Goal: Task Accomplishment & Management: Manage account settings

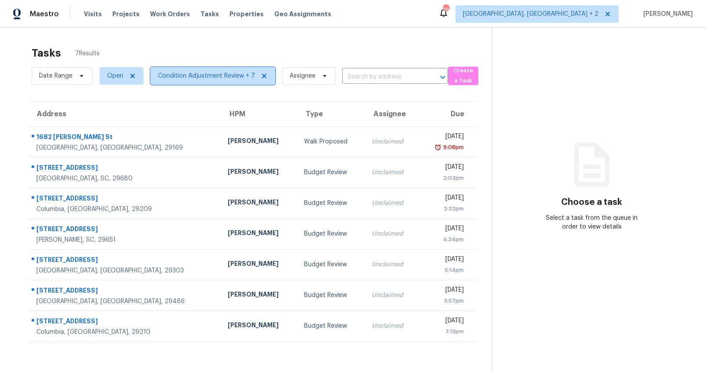
click at [228, 75] on span "Condition Adjustment Review + 7" at bounding box center [206, 75] width 97 height 9
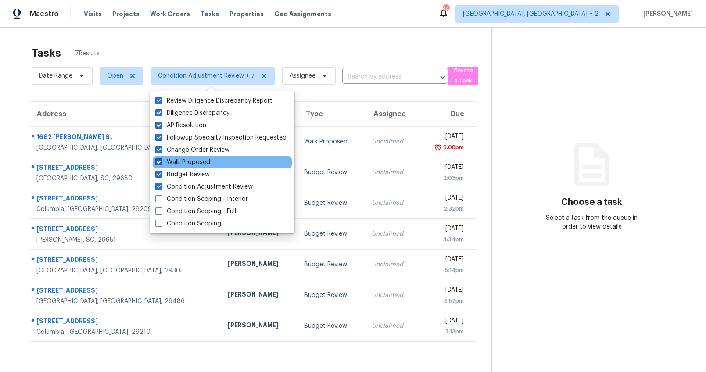
click at [159, 161] on span at bounding box center [158, 161] width 7 height 7
click at [159, 161] on input "Walk Proposed" at bounding box center [158, 161] width 6 height 6
checkbox input "false"
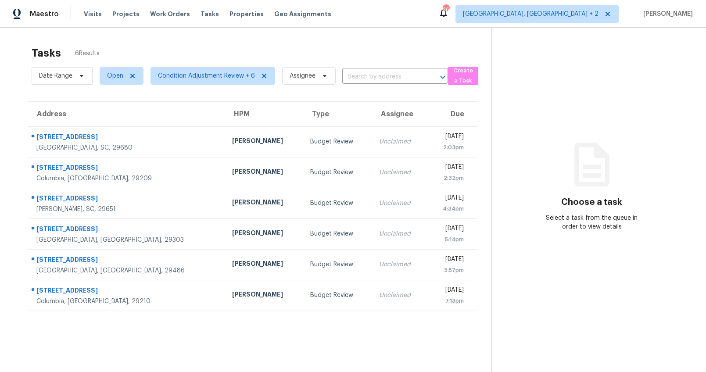
click at [19, 103] on div "Address HPM Type Assignee Due 402 Hudders Creek Way Simpsonville, SC, 29680 Wil…" at bounding box center [252, 206] width 477 height 210
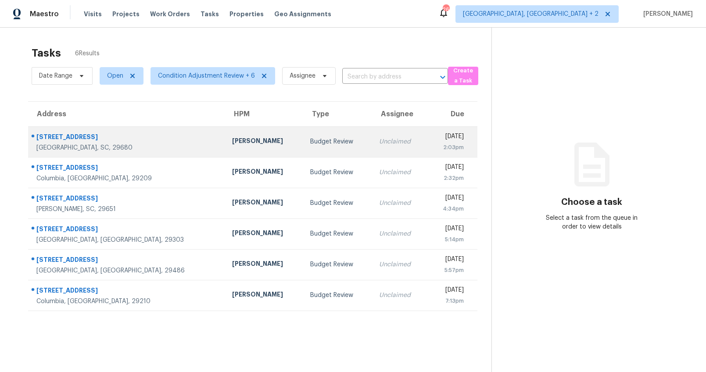
click at [225, 136] on td "William Bynum" at bounding box center [264, 141] width 78 height 31
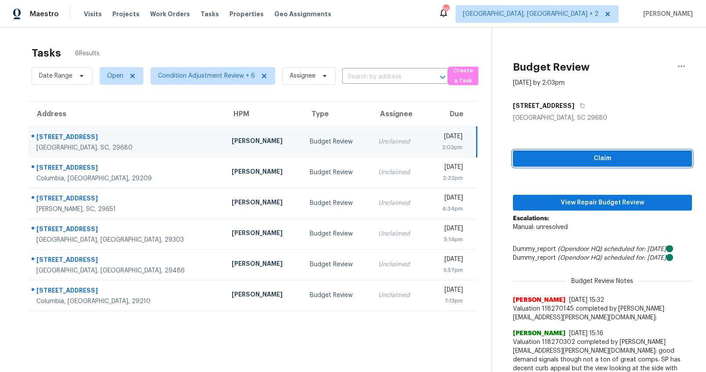
click at [581, 162] on span "Claim" at bounding box center [602, 158] width 165 height 11
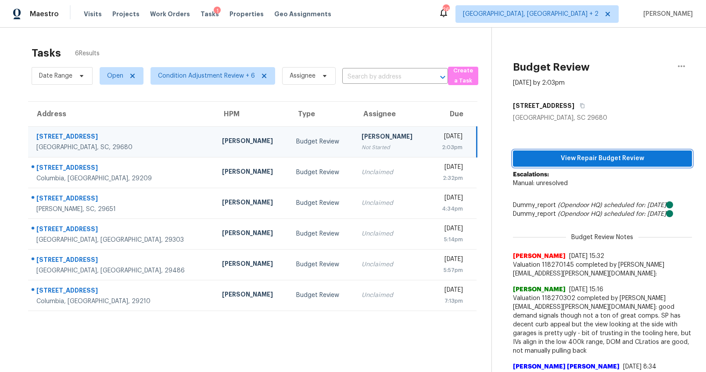
click at [601, 157] on span "View Repair Budget Review" at bounding box center [602, 158] width 165 height 11
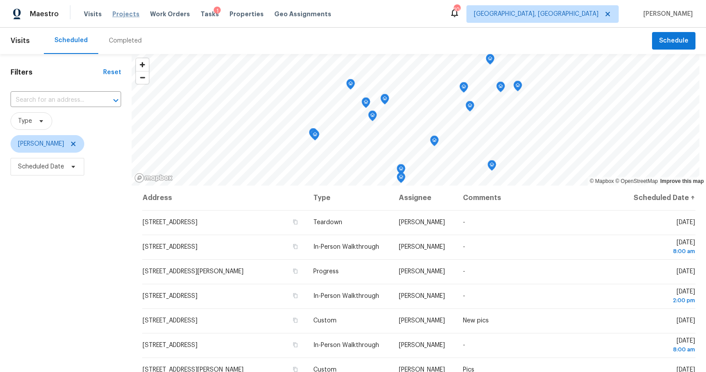
click at [118, 16] on span "Projects" at bounding box center [125, 14] width 27 height 9
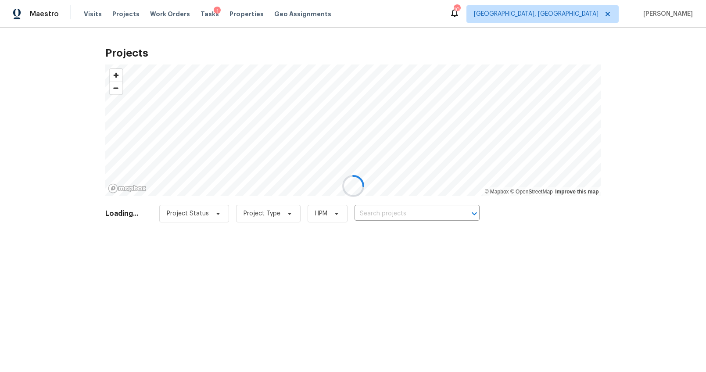
click at [95, 14] on div at bounding box center [353, 186] width 706 height 372
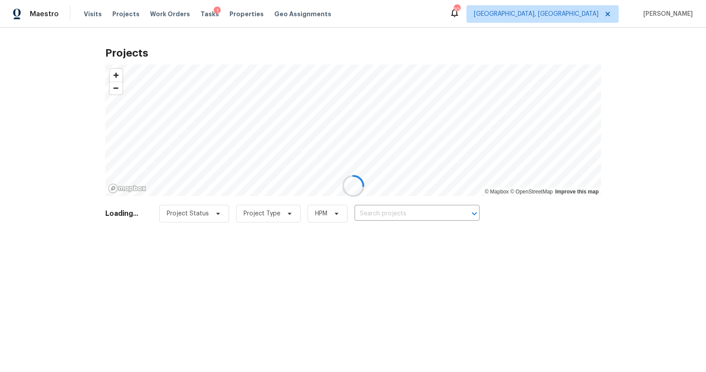
click at [95, 14] on div at bounding box center [353, 186] width 706 height 372
click at [95, 14] on span "Visits" at bounding box center [93, 14] width 18 height 9
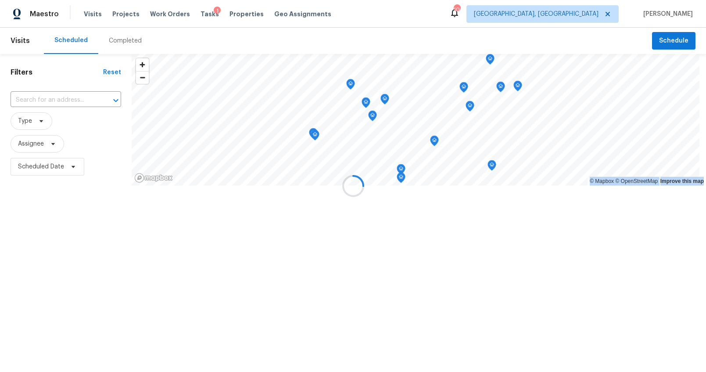
click at [95, 14] on div at bounding box center [353, 186] width 706 height 372
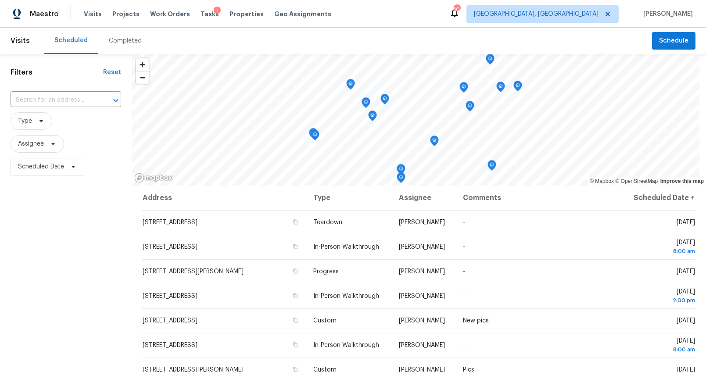
click at [114, 35] on div "Completed" at bounding box center [125, 41] width 54 height 26
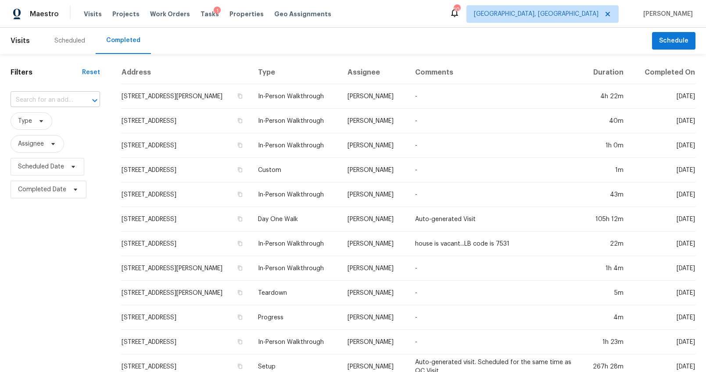
click at [61, 99] on input "text" at bounding box center [43, 100] width 65 height 14
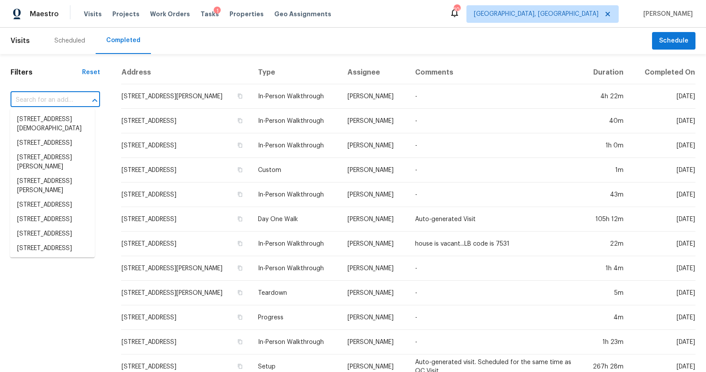
paste input "402 Hudders Creek Way, Simpsonville, SC 29680"
type input "402 Hudders Creek Way, Simpsonville, SC 29680"
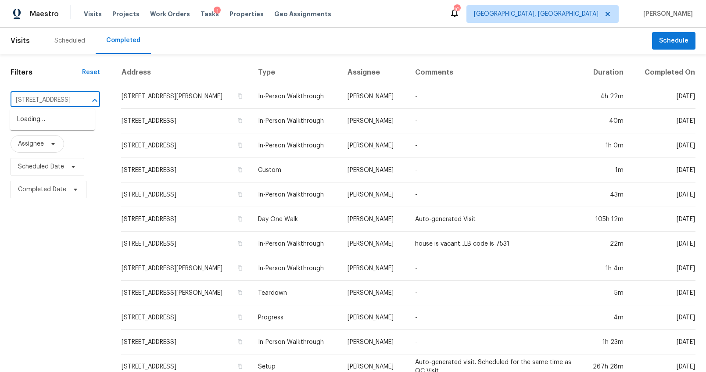
scroll to position [0, 86]
click at [63, 120] on li "402 Hudders Creek Way, Simpsonville, SC 29680" at bounding box center [52, 119] width 85 height 14
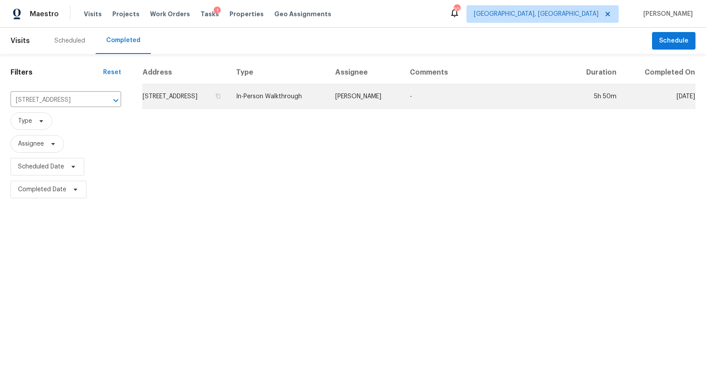
click at [186, 109] on td "402 Hudders Creek Way, Simpsonville, SC 29680" at bounding box center [185, 96] width 87 height 25
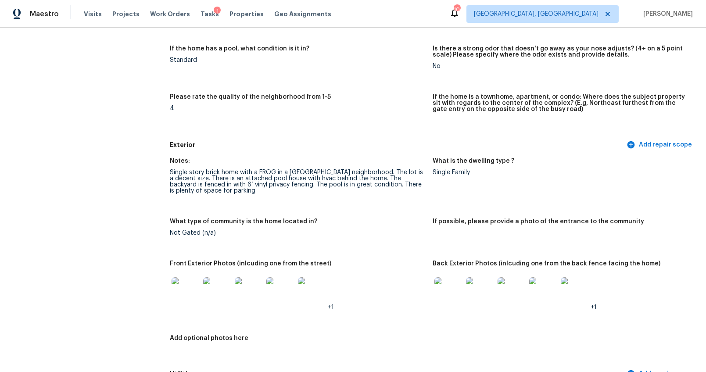
scroll to position [246, 0]
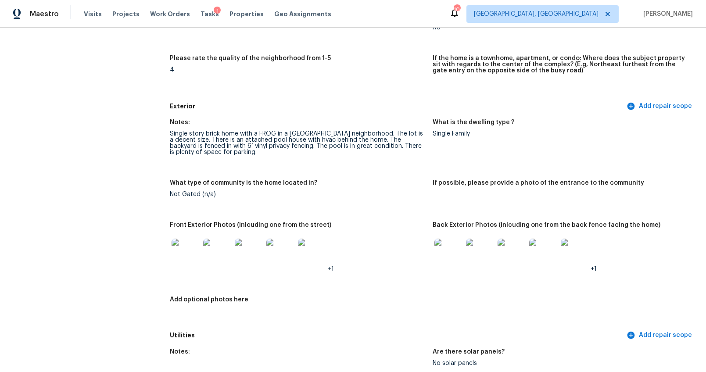
click at [188, 246] on img at bounding box center [185, 253] width 28 height 28
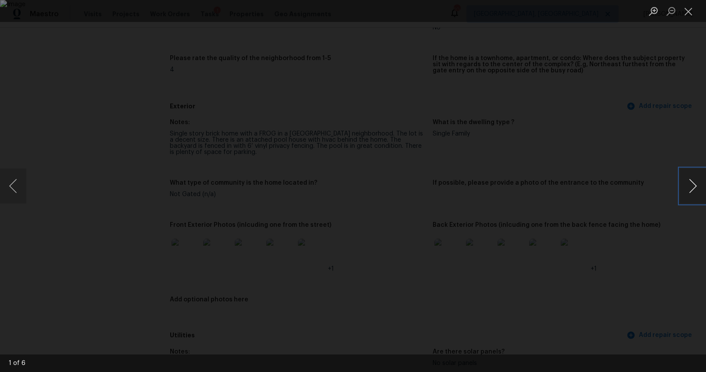
click at [691, 187] on button "Next image" at bounding box center [692, 185] width 26 height 35
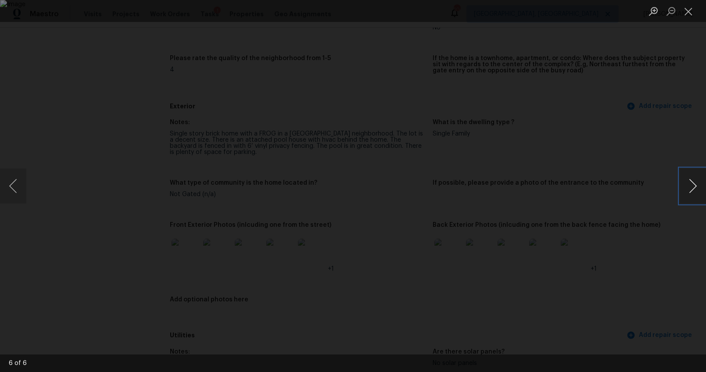
click at [691, 187] on button "Next image" at bounding box center [692, 185] width 26 height 35
click at [663, 267] on div "Lightbox" at bounding box center [353, 186] width 706 height 372
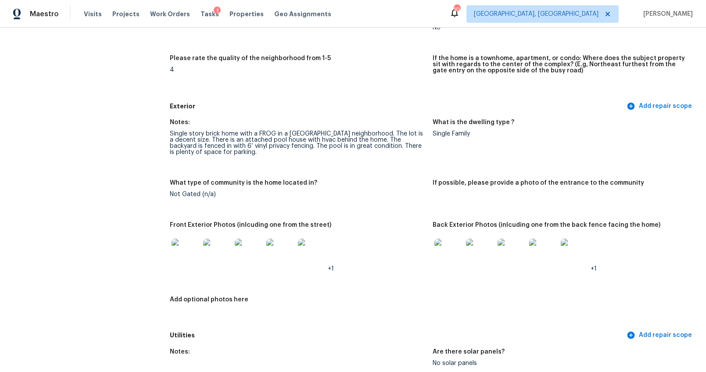
click at [444, 251] on img at bounding box center [448, 253] width 28 height 28
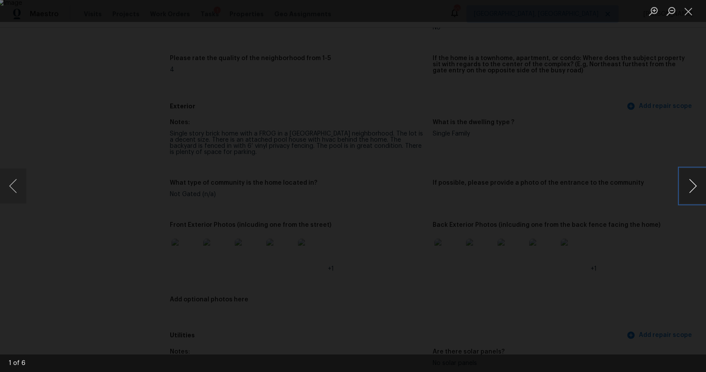
click at [694, 181] on button "Next image" at bounding box center [692, 185] width 26 height 35
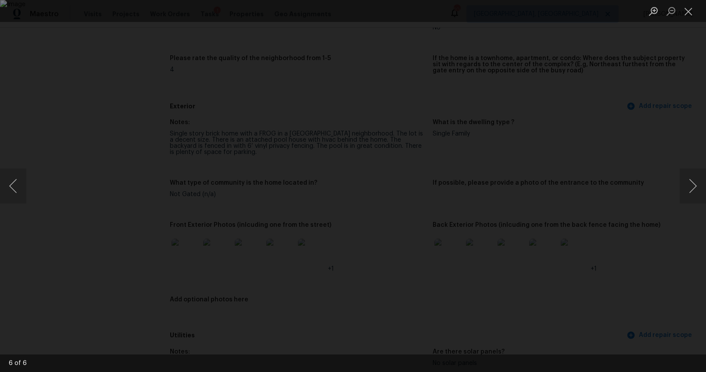
click at [634, 127] on div "Lightbox" at bounding box center [353, 186] width 706 height 372
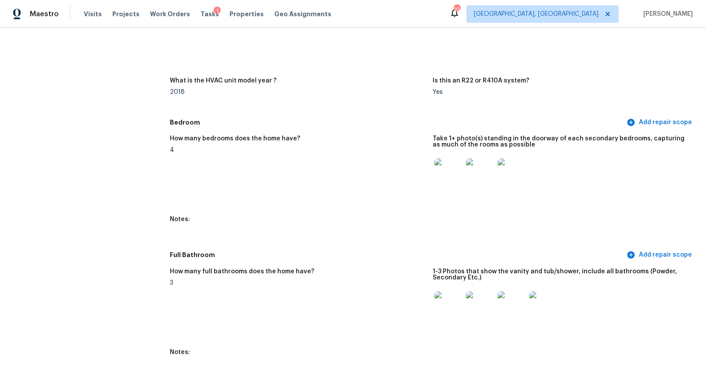
scroll to position [1045, 0]
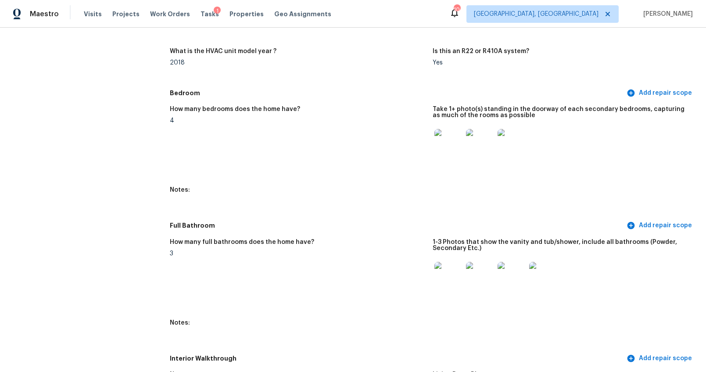
click at [444, 139] on img at bounding box center [448, 143] width 28 height 28
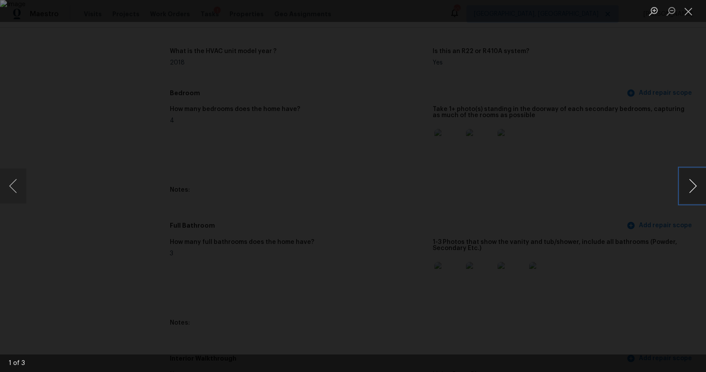
click at [693, 187] on button "Next image" at bounding box center [692, 185] width 26 height 35
click at [646, 246] on div "Lightbox" at bounding box center [353, 186] width 706 height 372
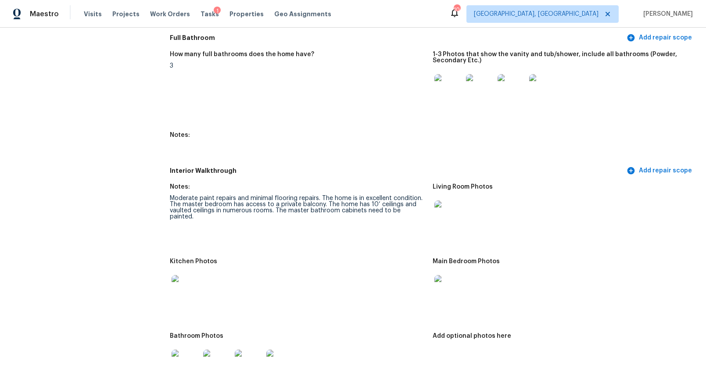
scroll to position [1219, 0]
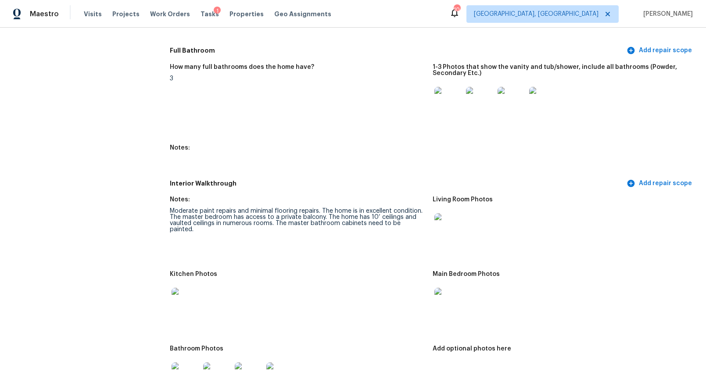
click at [438, 98] on img at bounding box center [448, 101] width 28 height 28
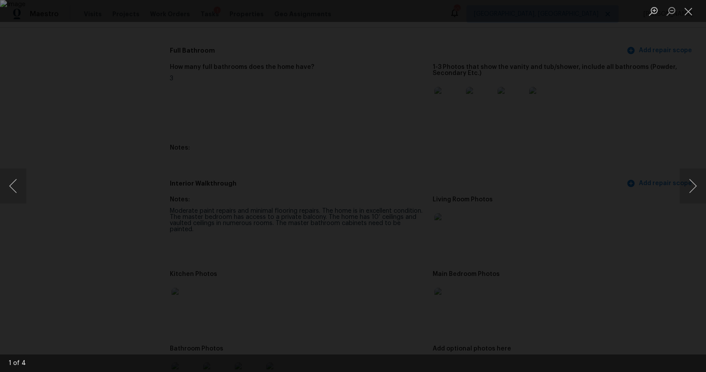
click at [677, 262] on div "Lightbox" at bounding box center [353, 186] width 706 height 372
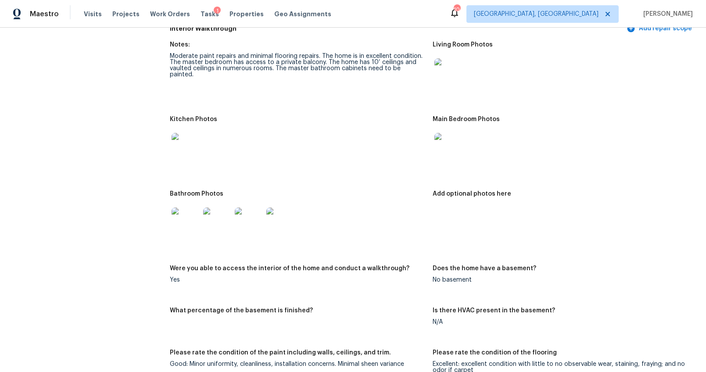
scroll to position [1394, 0]
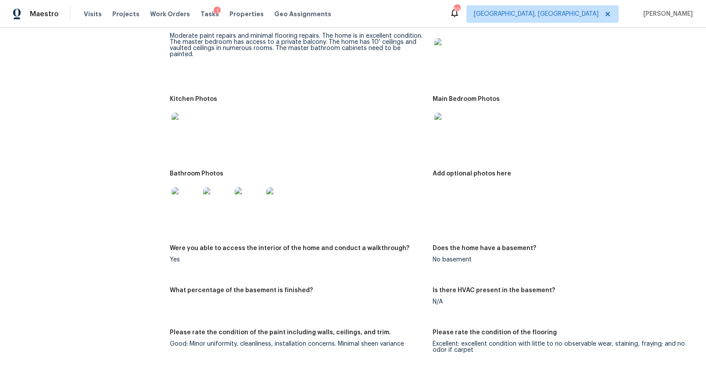
click at [180, 198] on img at bounding box center [185, 201] width 28 height 28
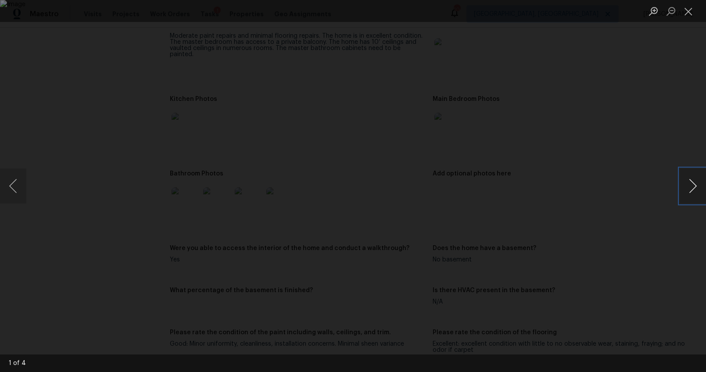
click at [687, 180] on button "Next image" at bounding box center [692, 185] width 26 height 35
click at [649, 241] on div "Lightbox" at bounding box center [353, 186] width 706 height 372
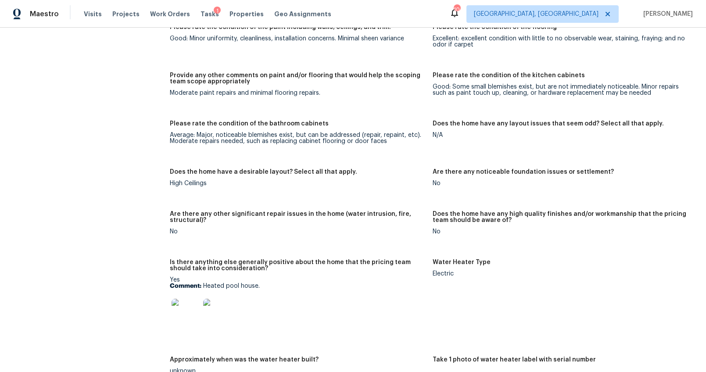
scroll to position [1787, 0]
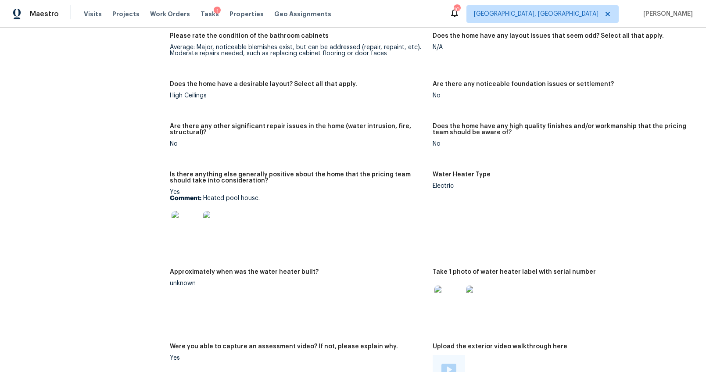
click at [183, 227] on img at bounding box center [185, 225] width 28 height 28
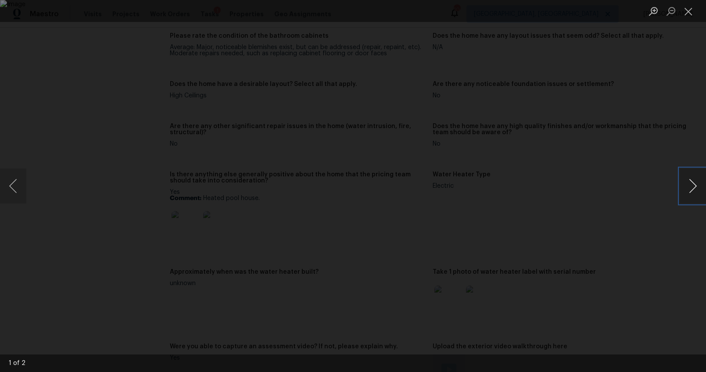
click at [685, 185] on button "Next image" at bounding box center [692, 185] width 26 height 35
click at [655, 259] on div "Lightbox" at bounding box center [353, 186] width 706 height 372
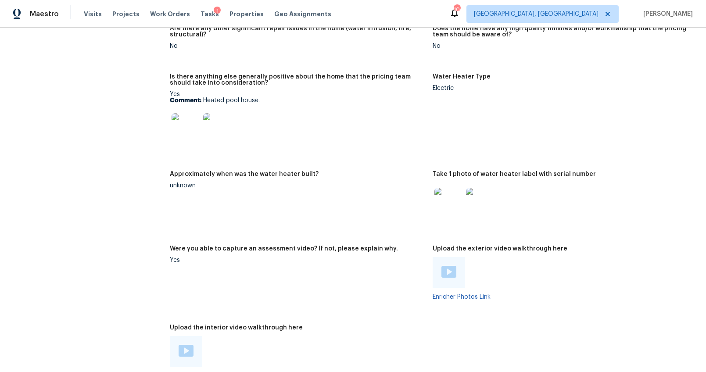
scroll to position [1937, 0]
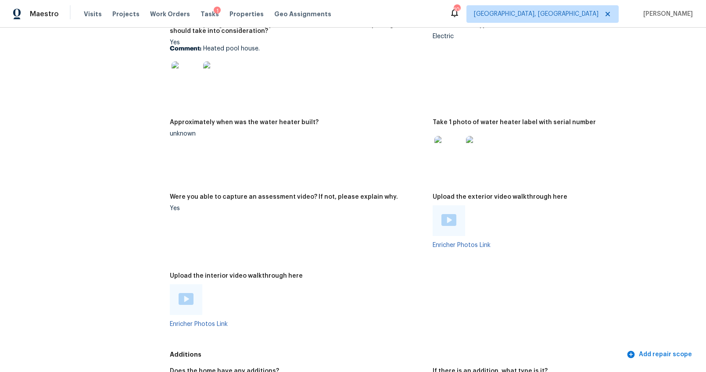
click at [451, 220] on img at bounding box center [448, 220] width 15 height 12
click at [200, 299] on div at bounding box center [186, 299] width 32 height 31
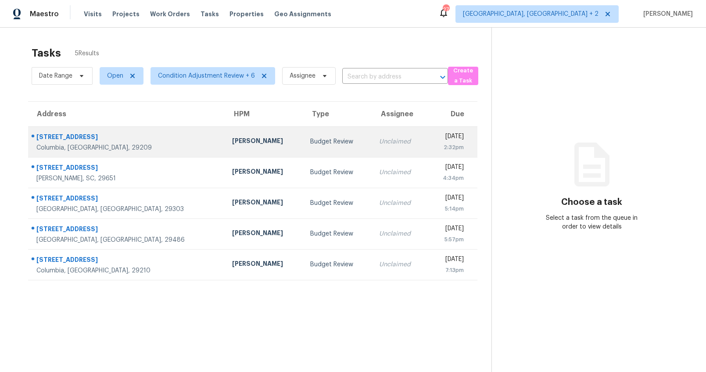
click at [232, 143] on div "[PERSON_NAME]" at bounding box center [264, 141] width 64 height 11
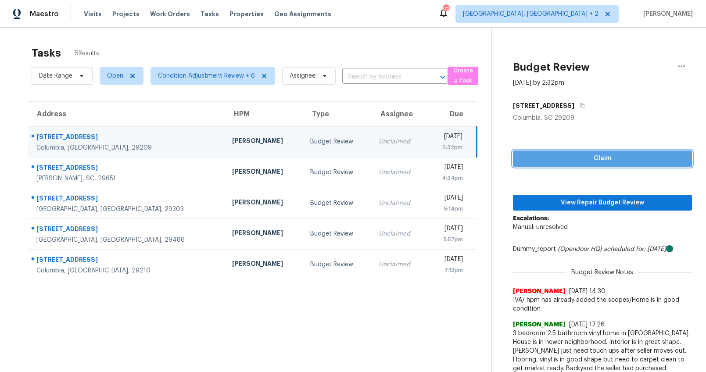
click at [612, 160] on span "Claim" at bounding box center [602, 158] width 165 height 11
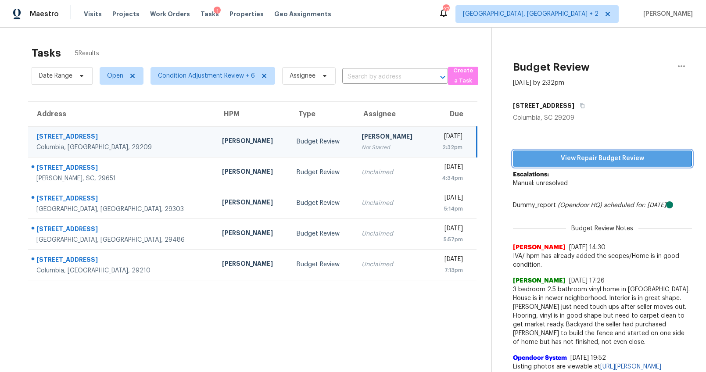
click at [582, 157] on span "View Repair Budget Review" at bounding box center [602, 158] width 165 height 11
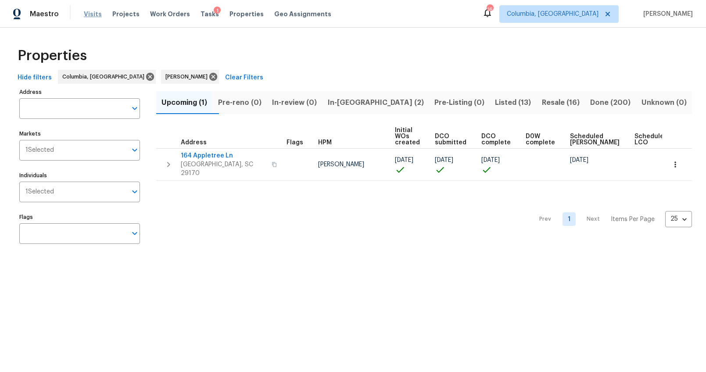
click at [87, 12] on span "Visits" at bounding box center [93, 14] width 18 height 9
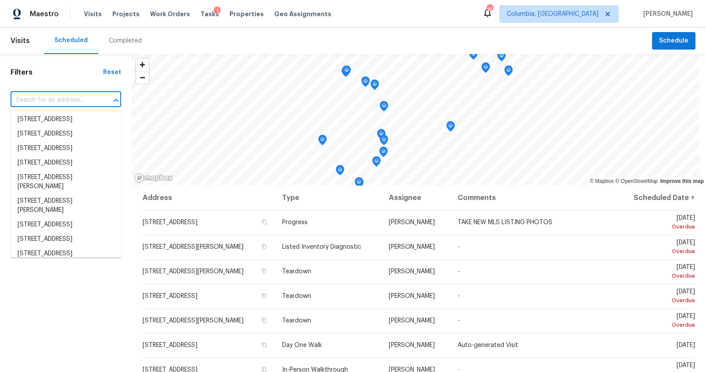
click at [36, 101] on input "text" at bounding box center [54, 100] width 86 height 14
paste input "372 Sandbach Rd, Columbia, SC 29209"
type input "372 Sandbach Rd, Columbia, SC 29209"
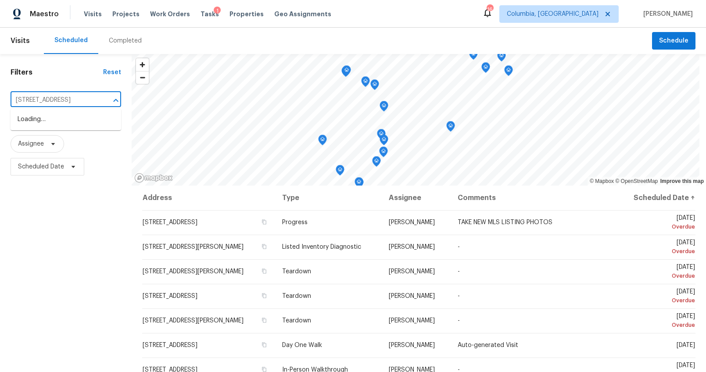
scroll to position [0, 32]
click at [44, 118] on li "372 Sandbach Rd, Columbia, SC 29209" at bounding box center [66, 119] width 111 height 14
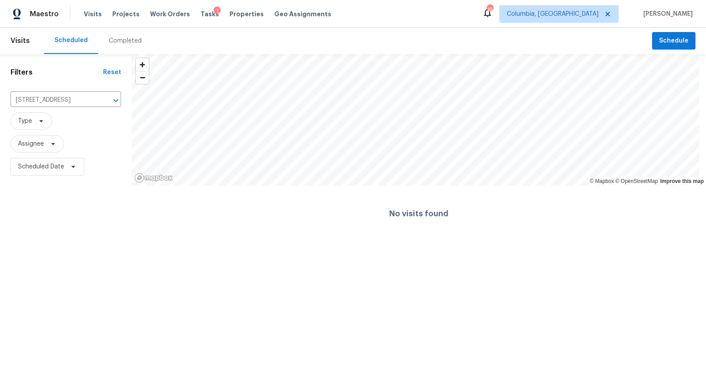
click at [125, 46] on div "Completed" at bounding box center [125, 41] width 54 height 26
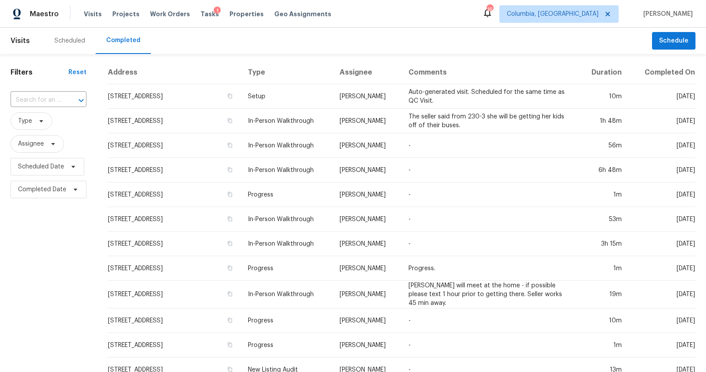
click at [64, 99] on div at bounding box center [75, 100] width 23 height 12
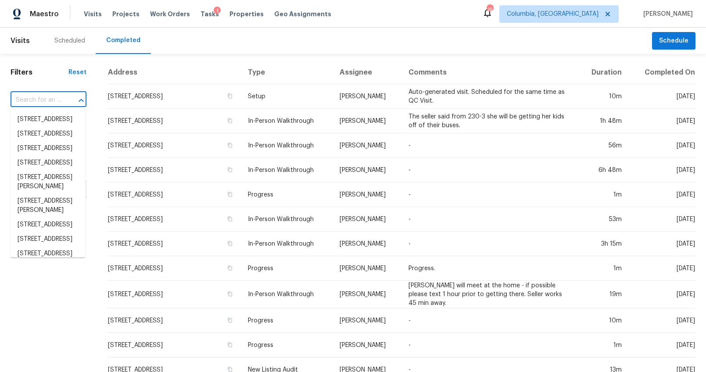
paste input "372 Sandbach Rd, Columbia, SC 29209"
type input "372 Sandbach Rd, Columbia, SC 29209"
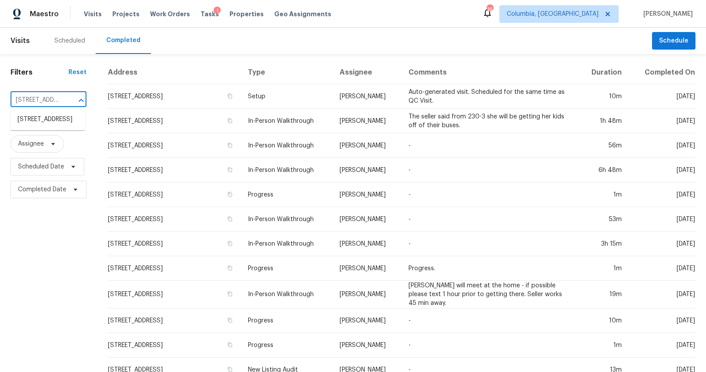
scroll to position [0, 68]
click at [66, 122] on li "372 Sandbach Rd, Columbia, SC 29209" at bounding box center [48, 119] width 75 height 14
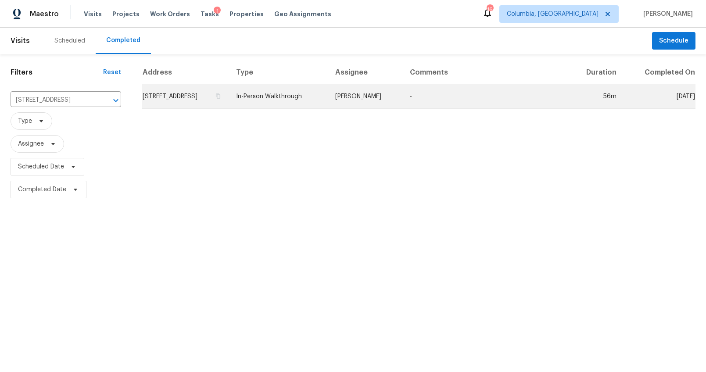
click at [189, 90] on td "372 Sandbach Rd, Columbia, SC 29209" at bounding box center [185, 96] width 87 height 25
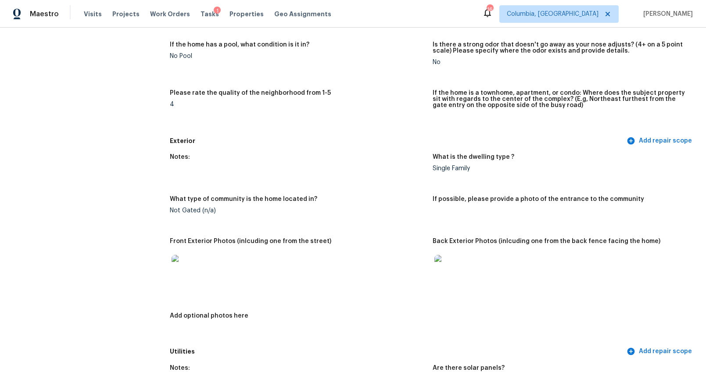
scroll to position [221, 0]
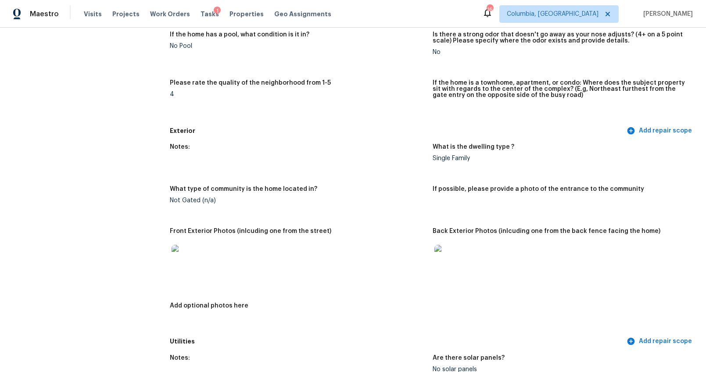
click at [196, 253] on img at bounding box center [185, 259] width 28 height 28
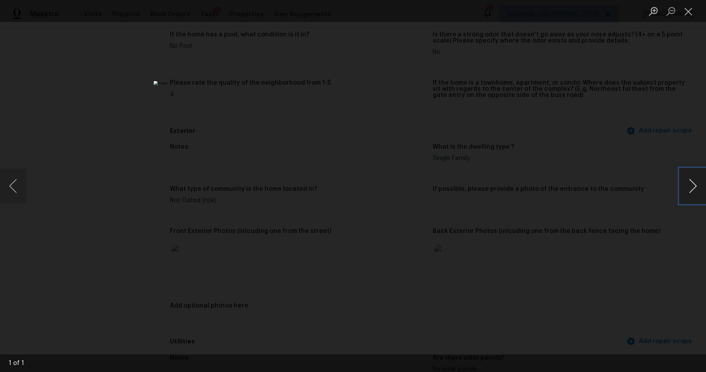
click at [685, 187] on button "Next image" at bounding box center [692, 185] width 26 height 35
click at [689, 187] on button "Next image" at bounding box center [692, 185] width 26 height 35
click at [603, 239] on div "Lightbox" at bounding box center [353, 186] width 706 height 372
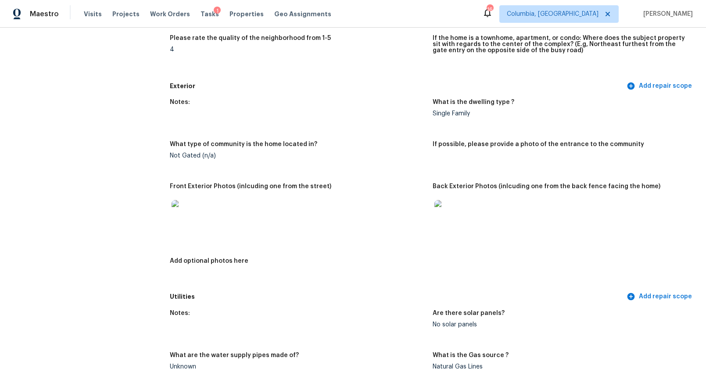
scroll to position [314, 0]
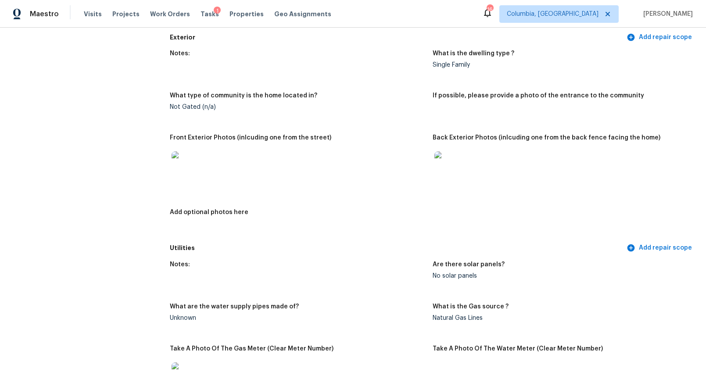
click at [457, 160] on img at bounding box center [448, 165] width 28 height 28
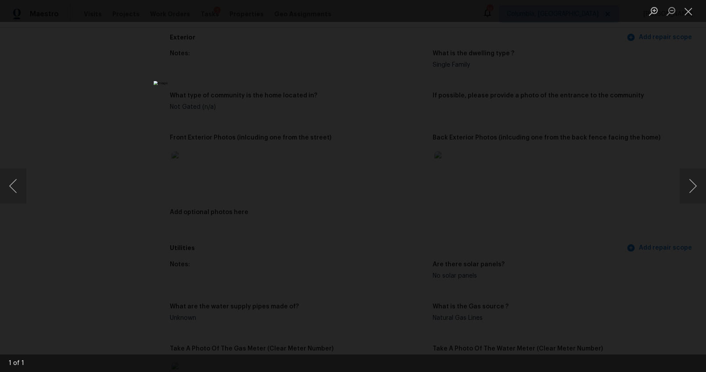
click at [583, 231] on div "Lightbox" at bounding box center [353, 186] width 706 height 372
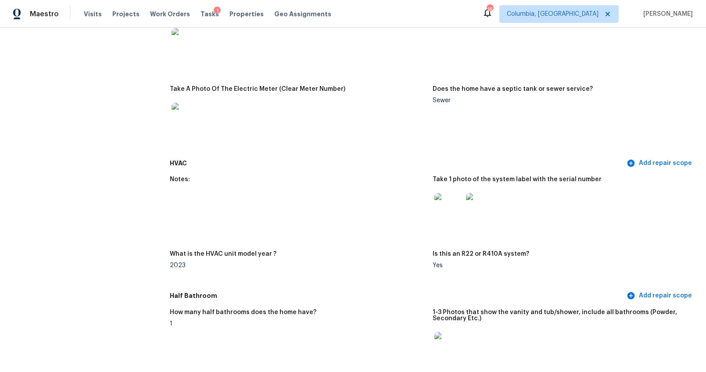
scroll to position [649, 0]
click at [439, 200] on img at bounding box center [448, 206] width 28 height 28
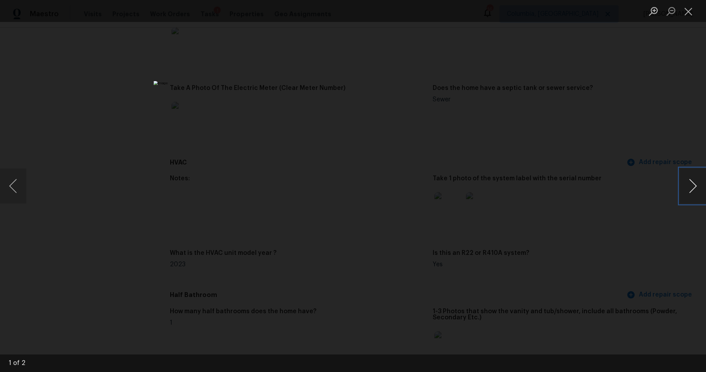
click at [688, 183] on button "Next image" at bounding box center [692, 185] width 26 height 35
click at [596, 258] on div "Lightbox" at bounding box center [353, 186] width 706 height 372
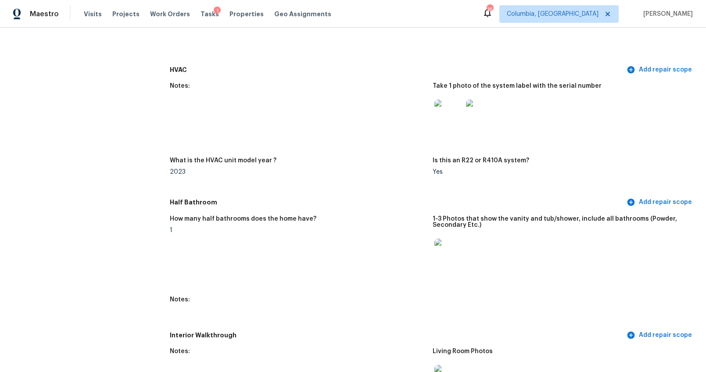
scroll to position [742, 0]
click at [446, 250] on img at bounding box center [448, 253] width 28 height 28
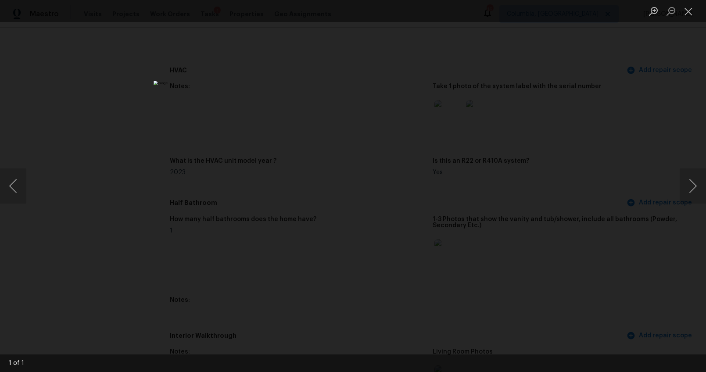
click at [609, 257] on div "Lightbox" at bounding box center [353, 186] width 706 height 372
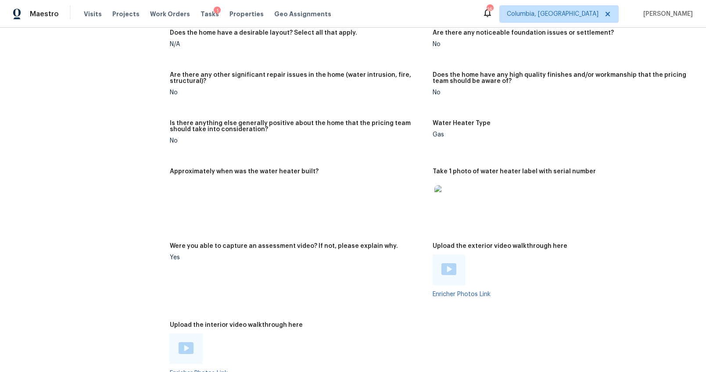
scroll to position [1565, 0]
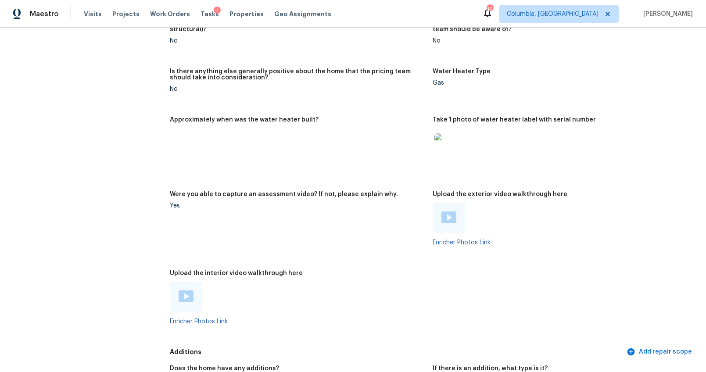
click at [449, 219] on img at bounding box center [448, 217] width 15 height 12
click at [191, 288] on div at bounding box center [186, 297] width 32 height 31
click at [179, 293] on img at bounding box center [185, 296] width 15 height 12
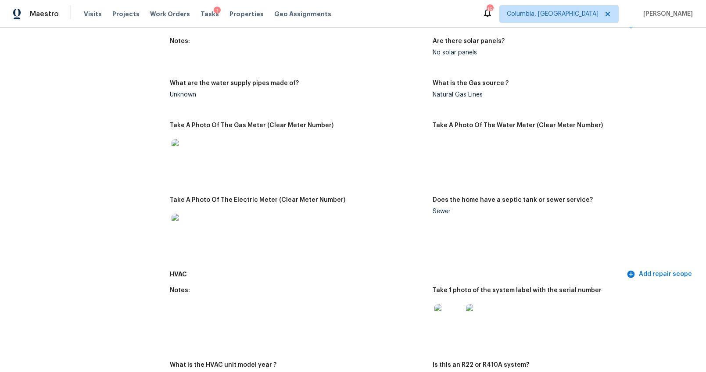
scroll to position [0, 0]
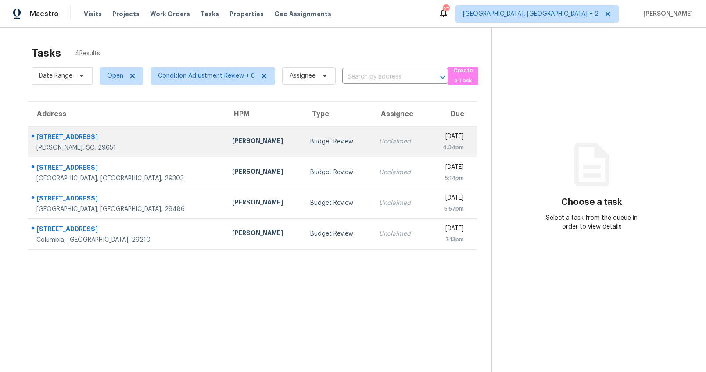
click at [232, 144] on div "[PERSON_NAME]" at bounding box center [264, 141] width 64 height 11
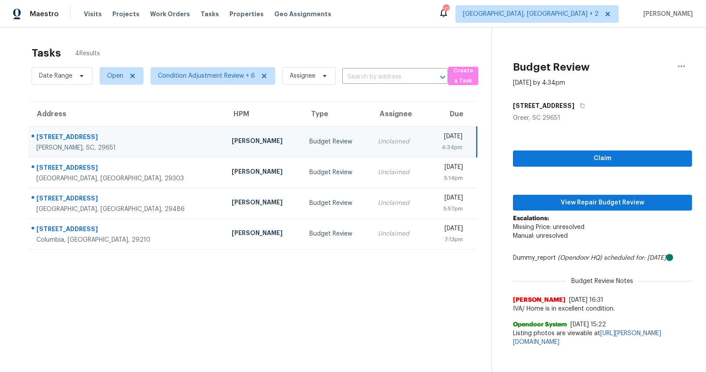
click at [542, 150] on div "Claim View Repair Budget Review Escalations: Missing Price: unresolved Manual: …" at bounding box center [602, 236] width 179 height 228
click at [545, 159] on span "Claim" at bounding box center [602, 158] width 165 height 11
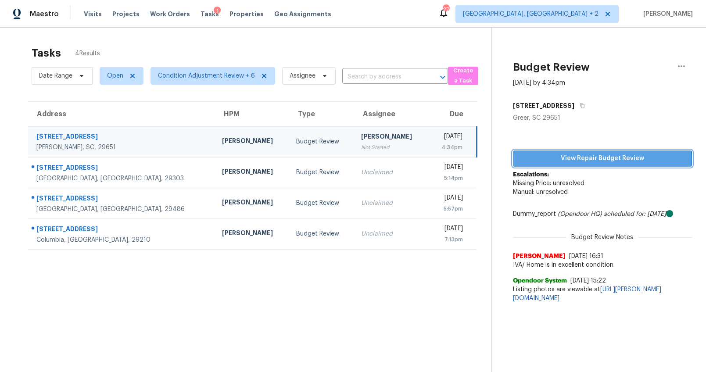
click at [578, 160] on span "View Repair Budget Review" at bounding box center [602, 158] width 165 height 11
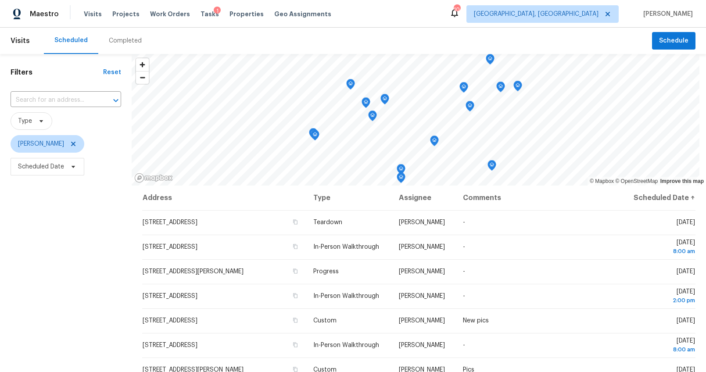
click at [132, 40] on div "Completed" at bounding box center [125, 40] width 33 height 9
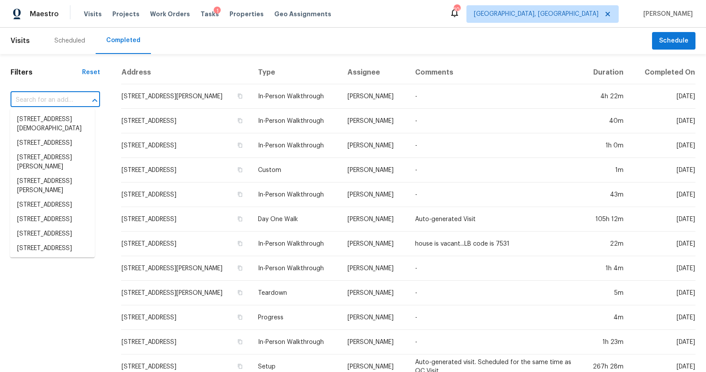
click at [39, 97] on input "text" at bounding box center [43, 100] width 65 height 14
paste input "[STREET_ADDRESS]"
type input "[STREET_ADDRESS]"
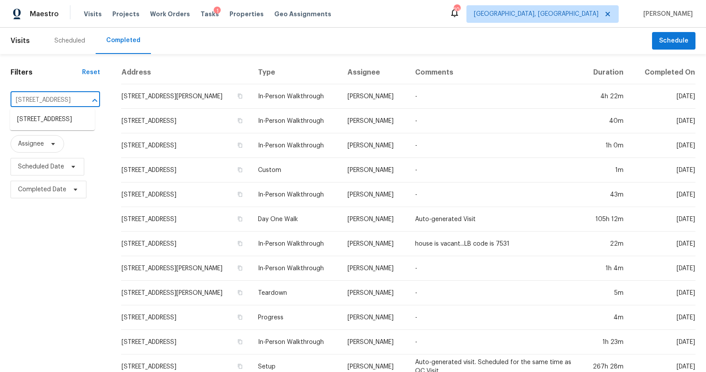
click at [40, 111] on ul "[STREET_ADDRESS]" at bounding box center [52, 119] width 85 height 21
click at [40, 120] on li "[STREET_ADDRESS]" at bounding box center [52, 119] width 85 height 14
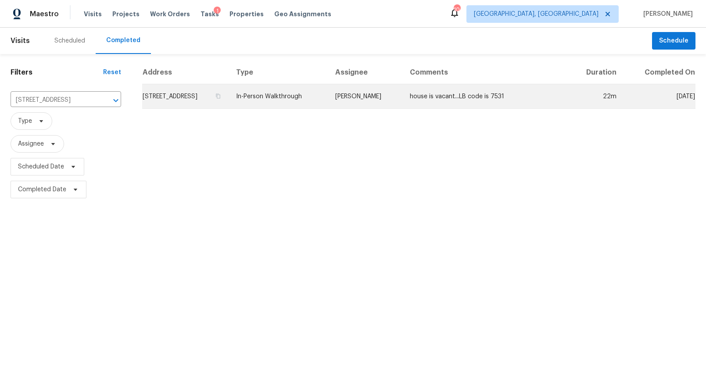
click at [197, 100] on td "[STREET_ADDRESS]" at bounding box center [185, 96] width 87 height 25
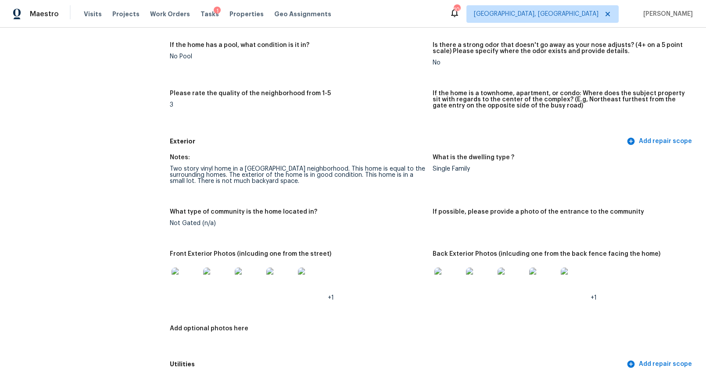
scroll to position [246, 0]
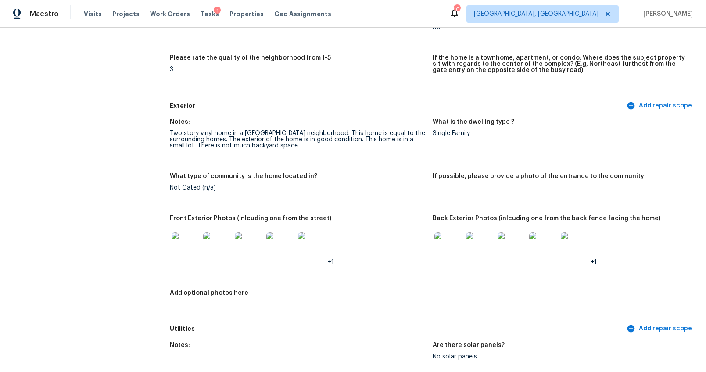
click at [187, 240] on img at bounding box center [185, 246] width 28 height 28
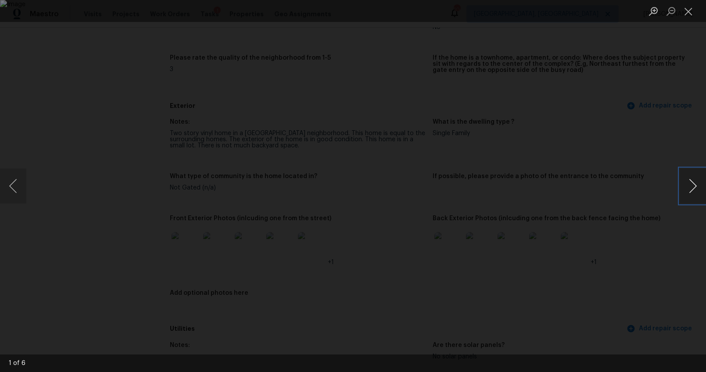
click at [688, 192] on button "Next image" at bounding box center [692, 185] width 26 height 35
click at [689, 191] on button "Next image" at bounding box center [692, 185] width 26 height 35
click at [690, 191] on button "Next image" at bounding box center [692, 185] width 26 height 35
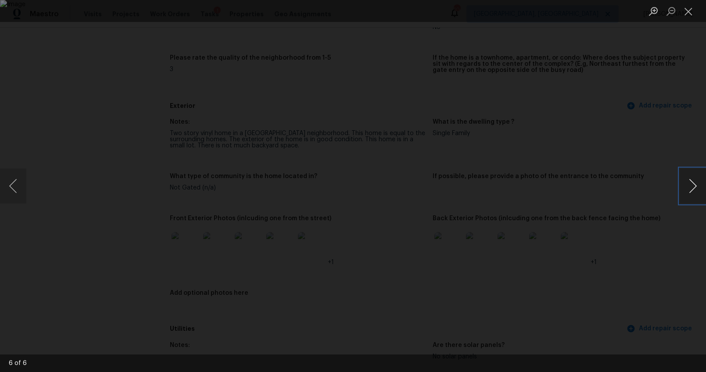
click at [685, 181] on button "Next image" at bounding box center [692, 185] width 26 height 35
click at [642, 226] on div "Lightbox" at bounding box center [353, 186] width 706 height 372
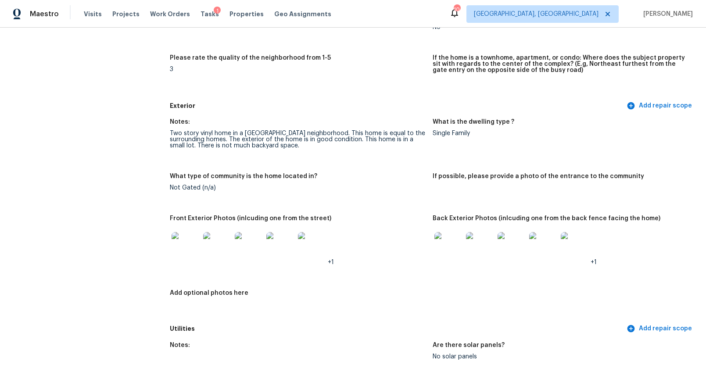
click at [439, 240] on img at bounding box center [448, 246] width 28 height 28
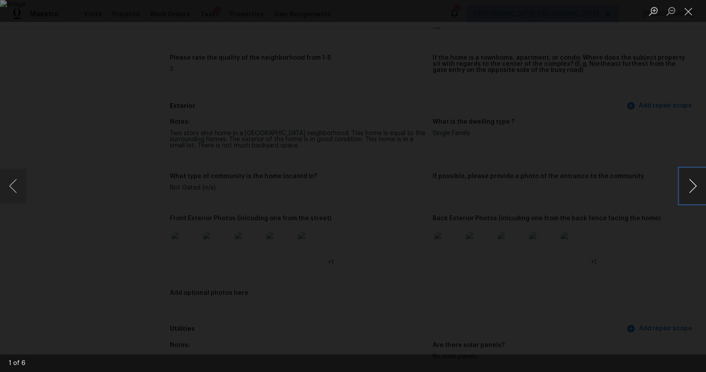
click at [686, 186] on button "Next image" at bounding box center [692, 185] width 26 height 35
click at [692, 183] on button "Next image" at bounding box center [692, 185] width 26 height 35
click at [652, 212] on div "Lightbox" at bounding box center [353, 186] width 706 height 372
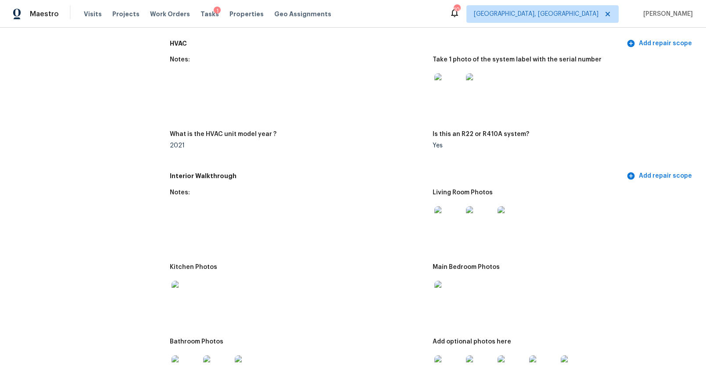
scroll to position [862, 0]
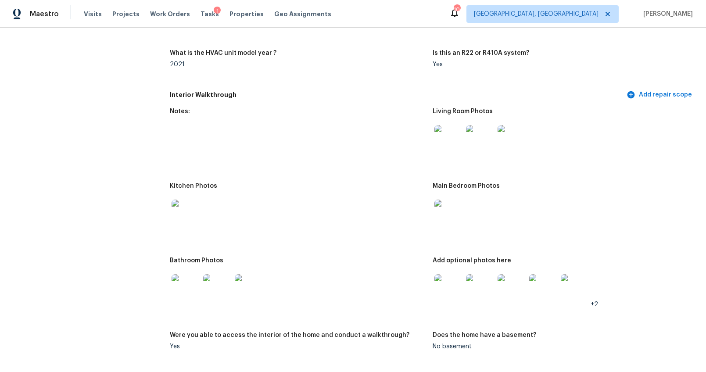
click at [443, 137] on img at bounding box center [448, 139] width 28 height 28
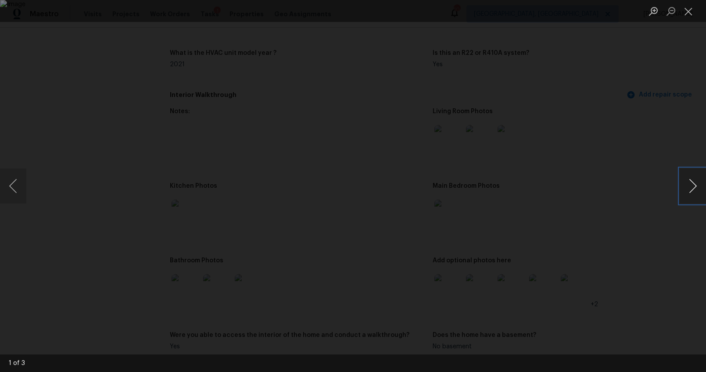
click at [683, 188] on button "Next image" at bounding box center [692, 185] width 26 height 35
click at [642, 225] on div "Lightbox" at bounding box center [353, 186] width 706 height 372
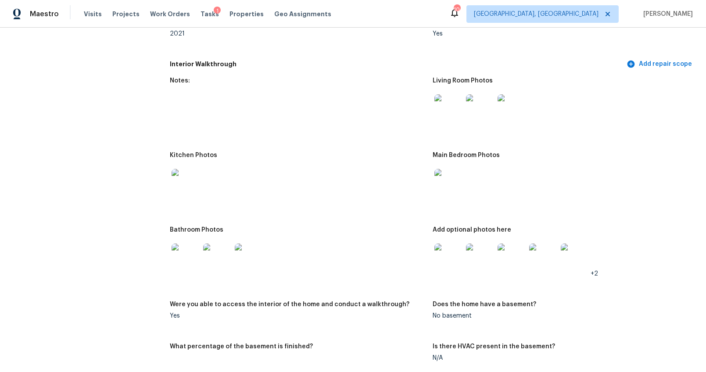
scroll to position [983, 0]
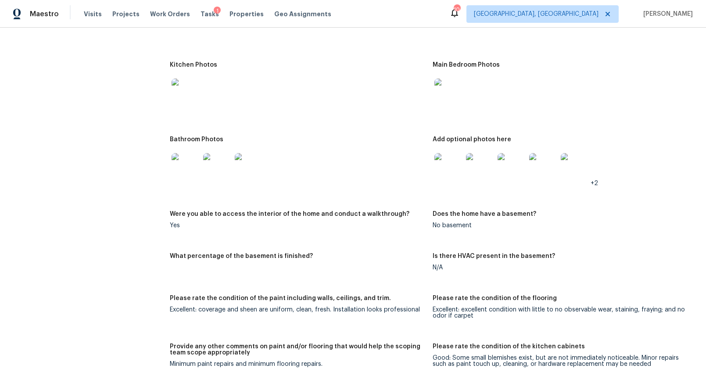
click at [172, 100] on img at bounding box center [185, 92] width 28 height 28
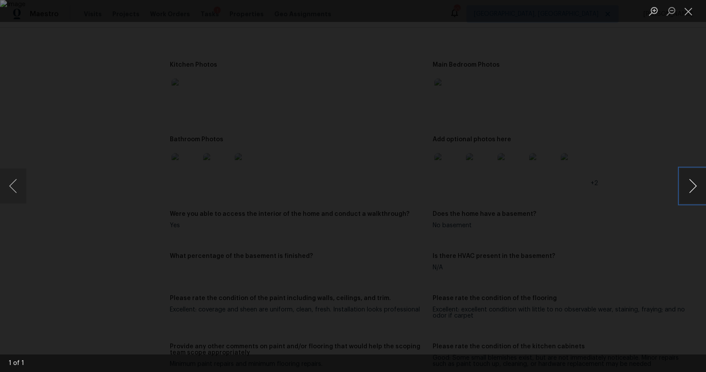
click at [690, 188] on button "Next image" at bounding box center [692, 185] width 26 height 35
click at [661, 225] on div "Lightbox" at bounding box center [353, 186] width 706 height 372
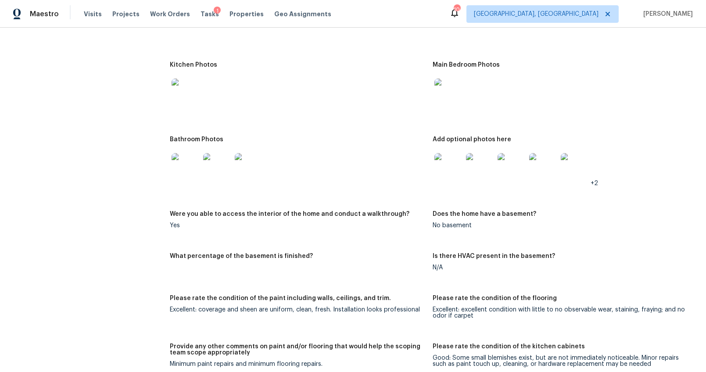
click at [449, 164] on img at bounding box center [448, 167] width 28 height 28
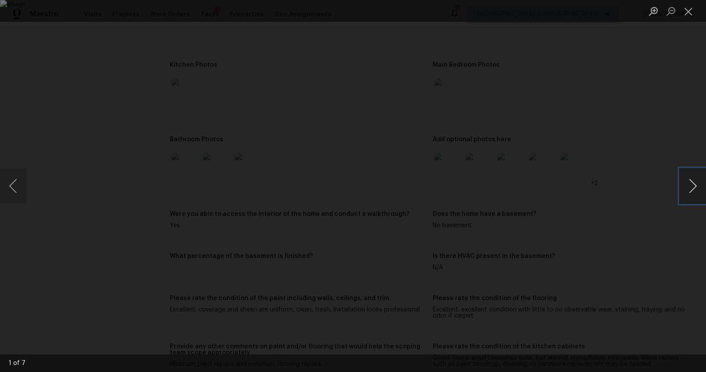
click at [699, 189] on button "Next image" at bounding box center [692, 185] width 26 height 35
click at [638, 247] on div "Lightbox" at bounding box center [353, 186] width 706 height 372
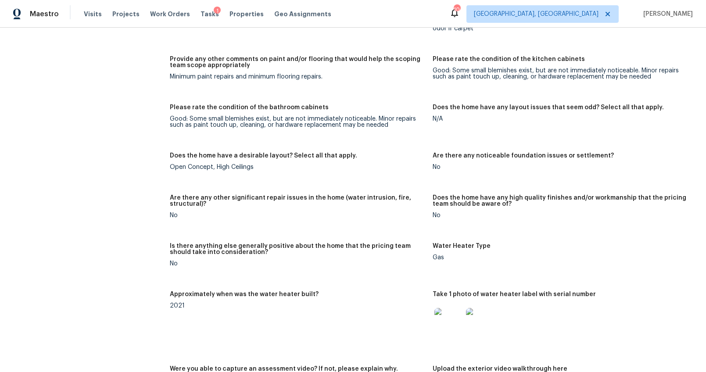
scroll to position [1330, 0]
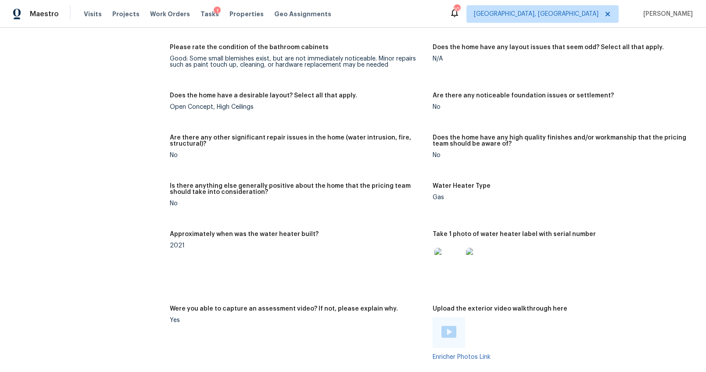
click at [442, 320] on div at bounding box center [448, 332] width 32 height 31
click at [453, 330] on div at bounding box center [448, 332] width 32 height 31
click at [436, 334] on div at bounding box center [448, 332] width 32 height 31
click at [444, 332] on img at bounding box center [448, 332] width 15 height 12
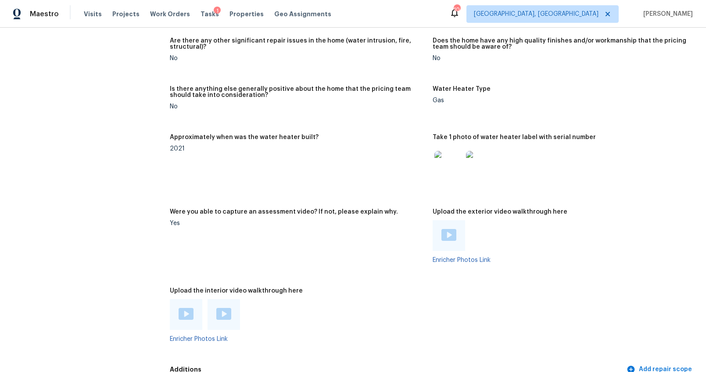
scroll to position [1463, 0]
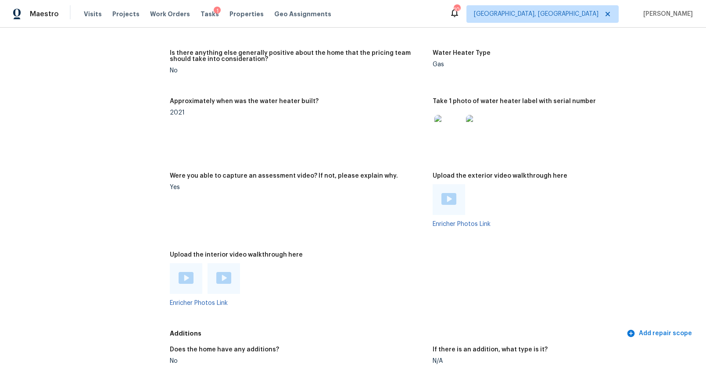
click at [193, 281] on div at bounding box center [186, 278] width 32 height 31
click at [187, 276] on img at bounding box center [185, 278] width 15 height 12
click at [223, 274] on img at bounding box center [223, 278] width 15 height 12
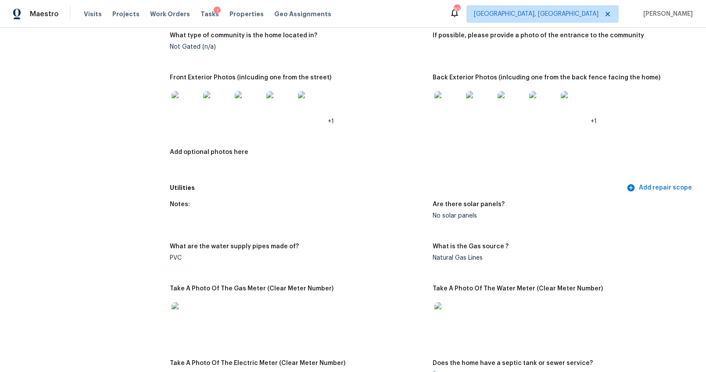
scroll to position [0, 0]
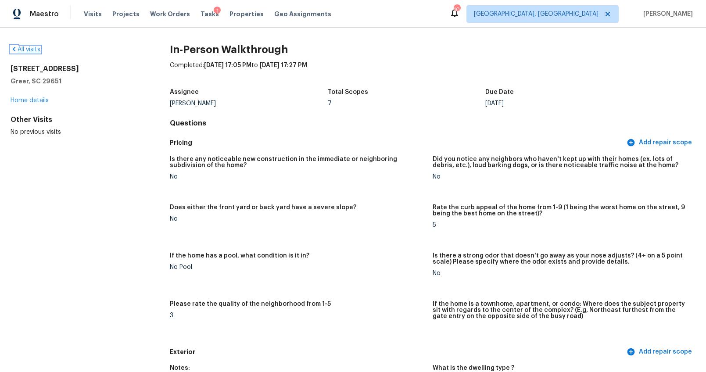
click at [36, 52] on link "All visits" at bounding box center [26, 49] width 30 height 6
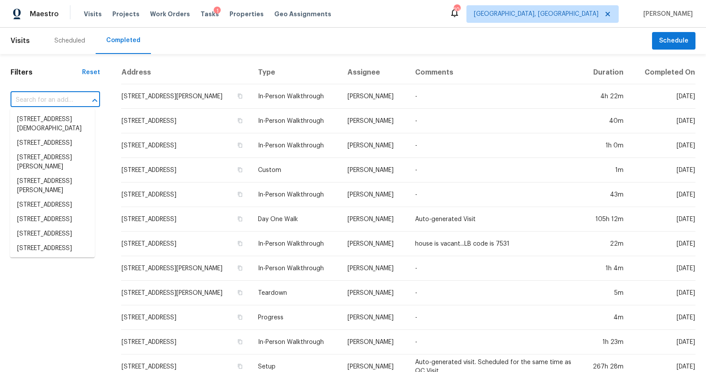
click at [67, 100] on input "text" at bounding box center [43, 100] width 65 height 14
paste input "44 Willowood Dr, Spartanburg, SC 29303"
type input "44 Willowood Dr, Spartanburg, SC 29303"
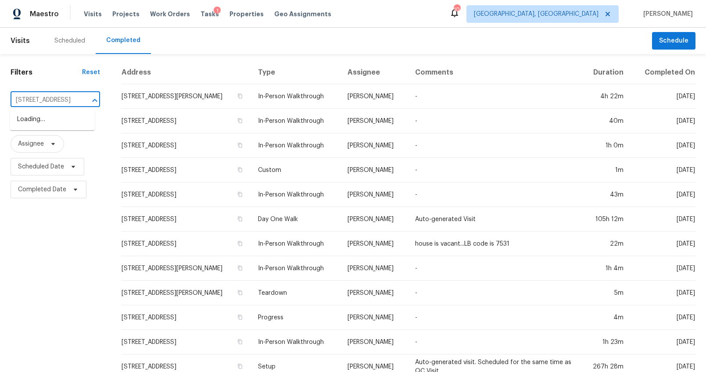
scroll to position [0, 64]
click at [64, 117] on li "44 Willowood Dr, Spartanburg, SC 29303" at bounding box center [52, 119] width 85 height 14
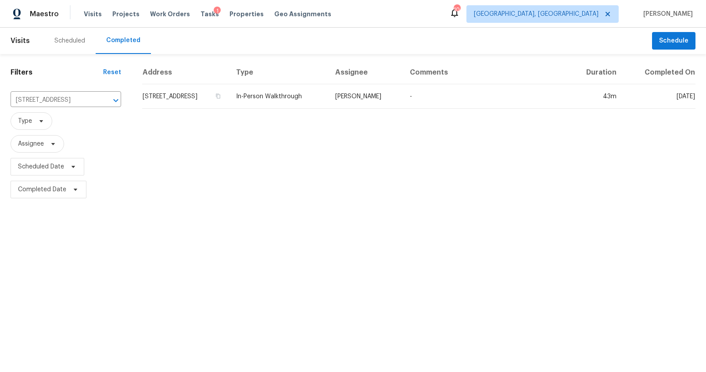
click at [239, 114] on div "Address Type Assignee Comments Duration Completed On 44 Willowood Dr, Spartanbu…" at bounding box center [419, 131] width 574 height 140
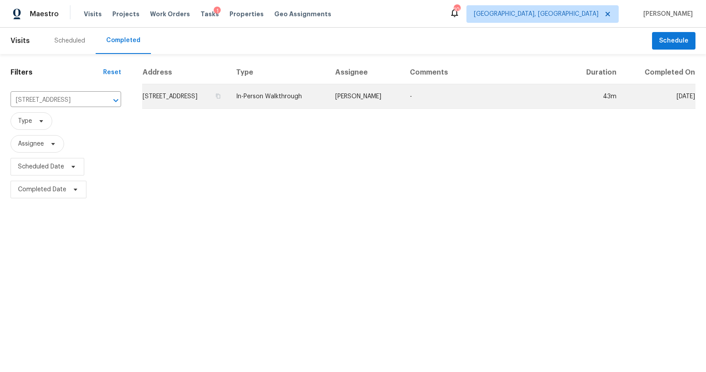
click at [229, 101] on td "44 Willowood Dr, Spartanburg, SC 29303" at bounding box center [185, 96] width 87 height 25
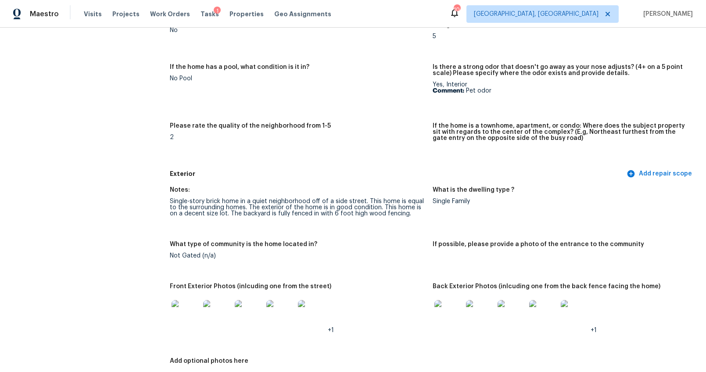
scroll to position [276, 0]
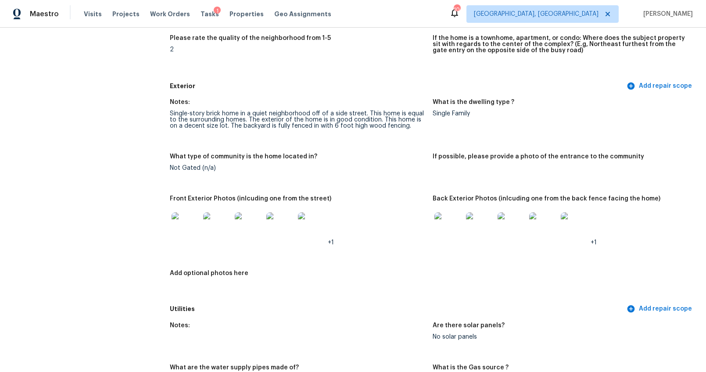
click at [183, 223] on img at bounding box center [185, 226] width 28 height 28
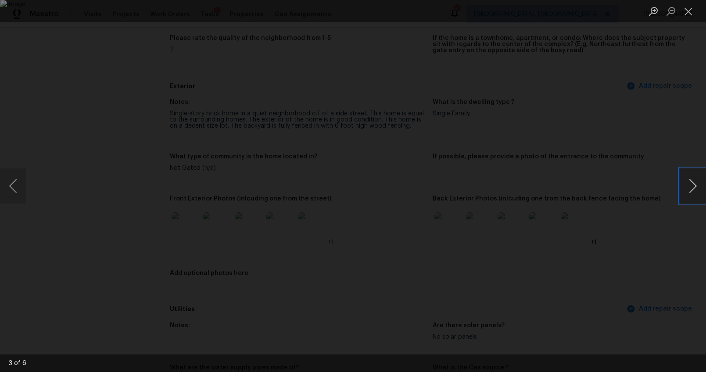
click at [694, 189] on button "Next image" at bounding box center [692, 185] width 26 height 35
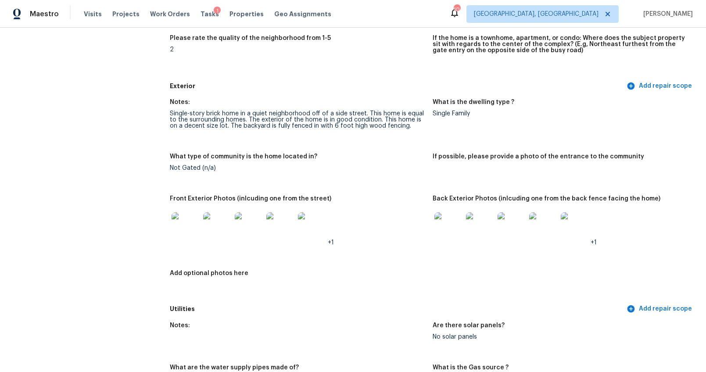
click at [436, 238] on img at bounding box center [448, 226] width 28 height 28
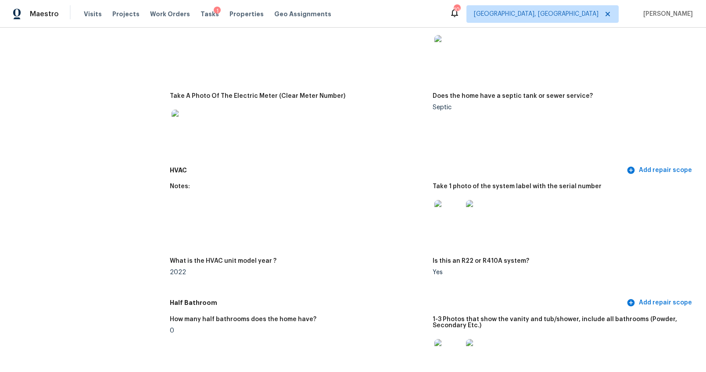
scroll to position [681, 0]
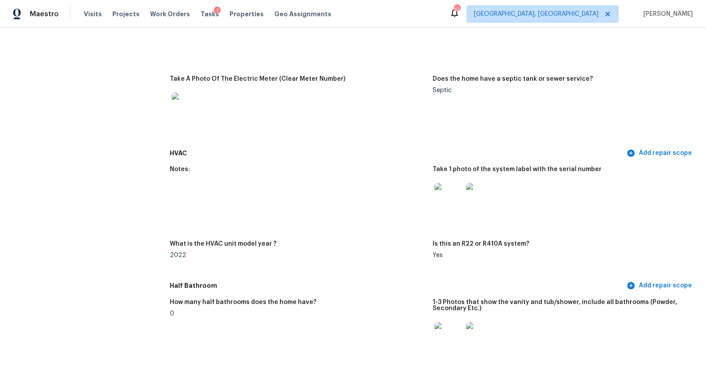
click at [442, 192] on img at bounding box center [448, 197] width 28 height 28
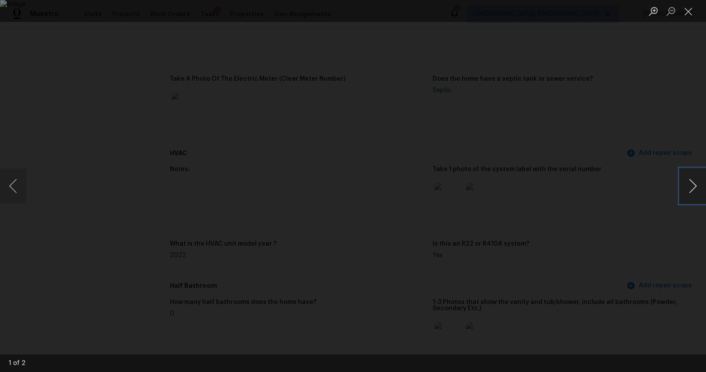
click at [689, 186] on button "Next image" at bounding box center [692, 185] width 26 height 35
click at [629, 206] on div "Lightbox" at bounding box center [353, 186] width 706 height 372
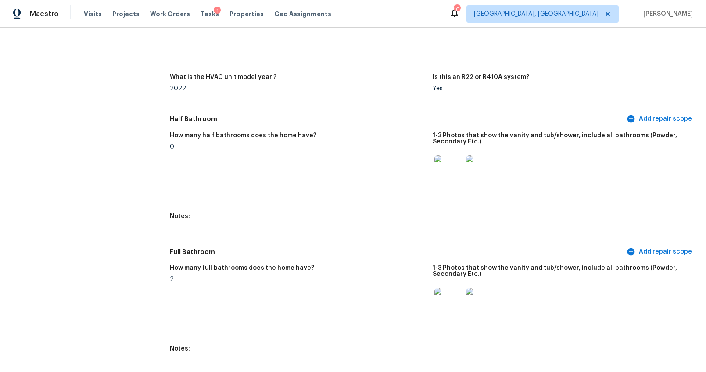
scroll to position [842, 0]
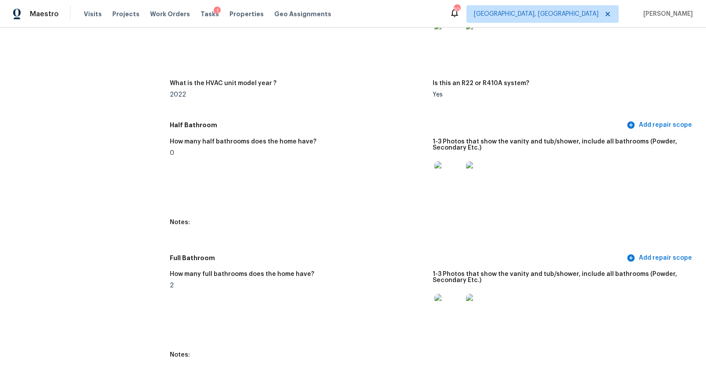
click at [443, 177] on img at bounding box center [448, 175] width 28 height 28
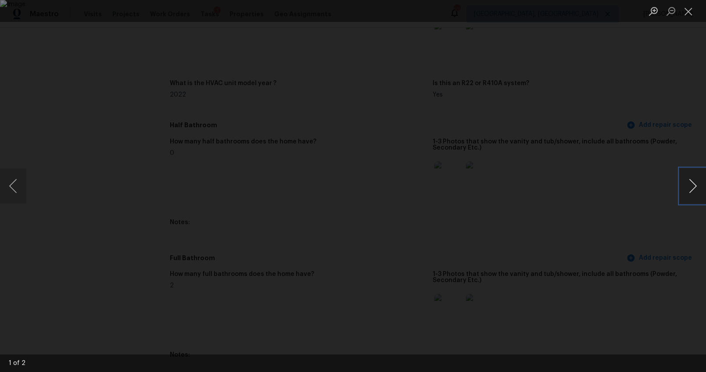
click at [688, 191] on button "Next image" at bounding box center [692, 185] width 26 height 35
click at [20, 188] on button "Previous image" at bounding box center [13, 185] width 26 height 35
click at [92, 232] on div "Lightbox" at bounding box center [353, 186] width 706 height 372
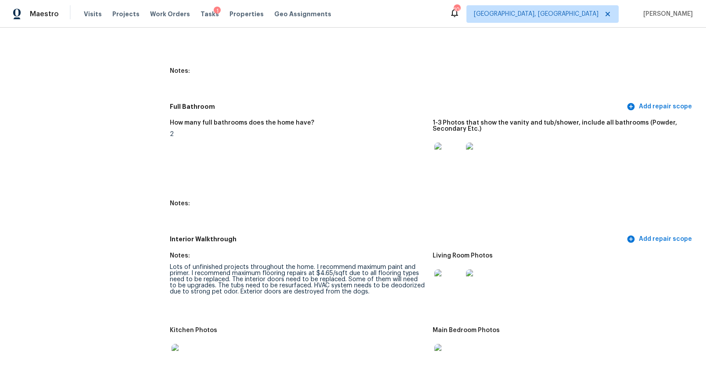
scroll to position [1073, 0]
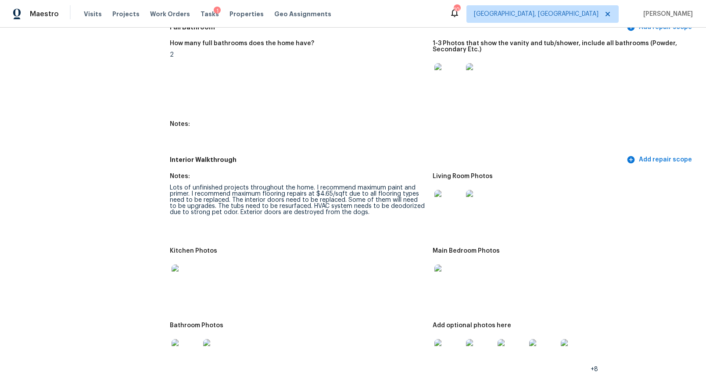
click at [447, 200] on img at bounding box center [448, 204] width 28 height 28
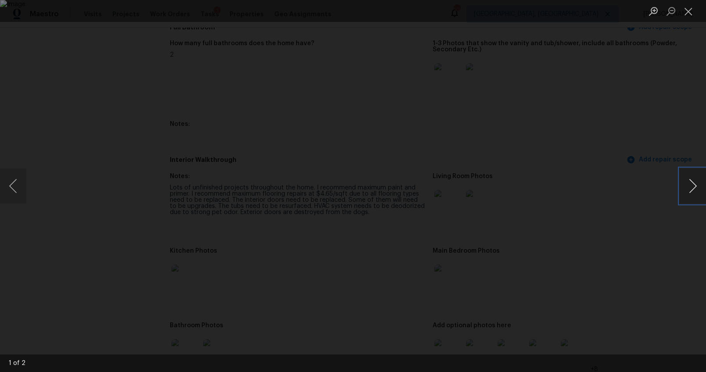
click at [688, 182] on button "Next image" at bounding box center [692, 185] width 26 height 35
click at [662, 257] on div "Lightbox" at bounding box center [353, 186] width 706 height 372
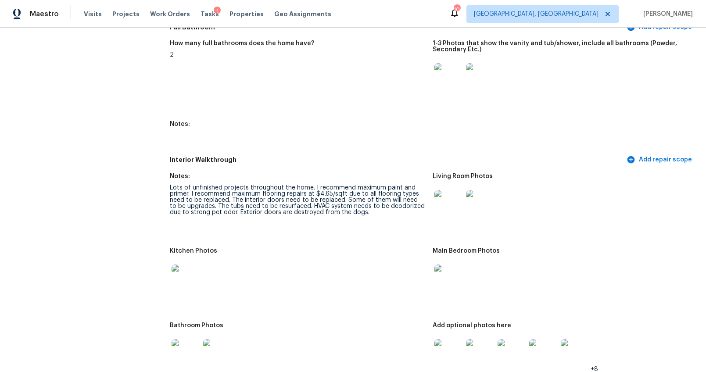
click at [179, 279] on img at bounding box center [185, 278] width 28 height 28
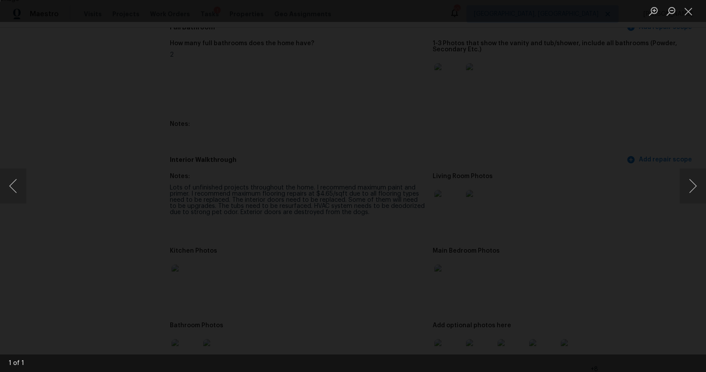
click at [638, 250] on div "Lightbox" at bounding box center [353, 186] width 706 height 372
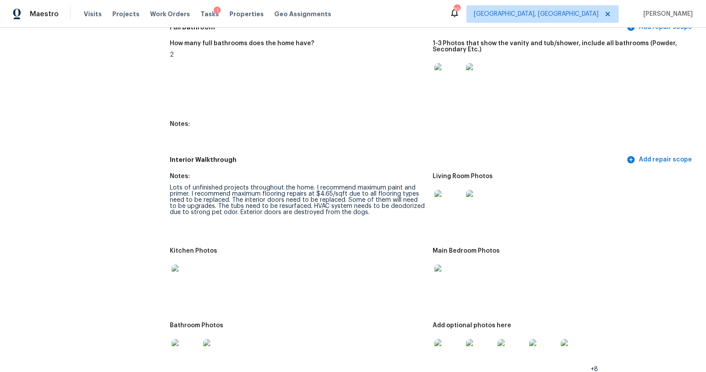
scroll to position [1227, 0]
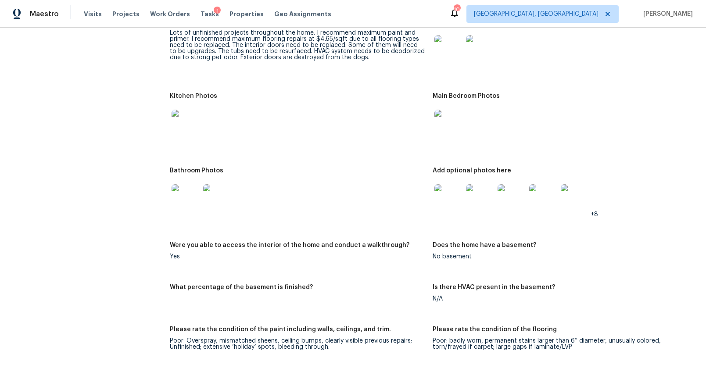
click at [189, 199] on img at bounding box center [185, 198] width 28 height 28
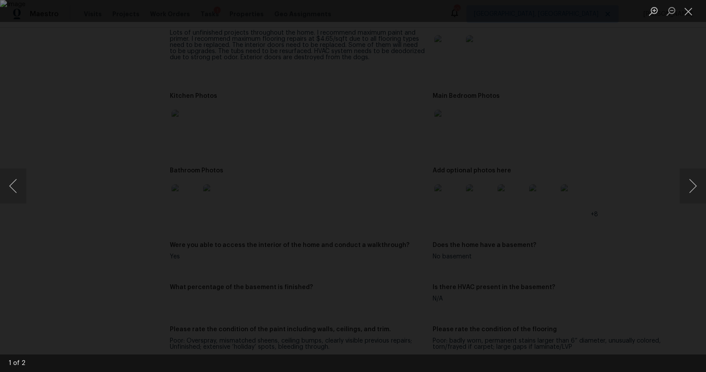
click at [566, 246] on img "Lightbox" at bounding box center [353, 186] width 706 height 372
click at [608, 241] on div "Lightbox" at bounding box center [353, 186] width 706 height 372
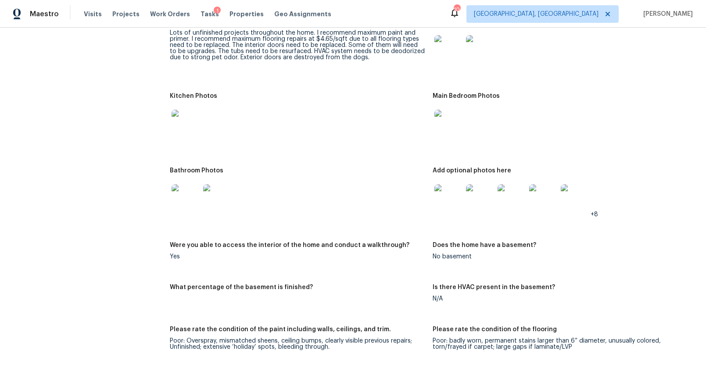
click at [437, 200] on img at bounding box center [448, 198] width 28 height 28
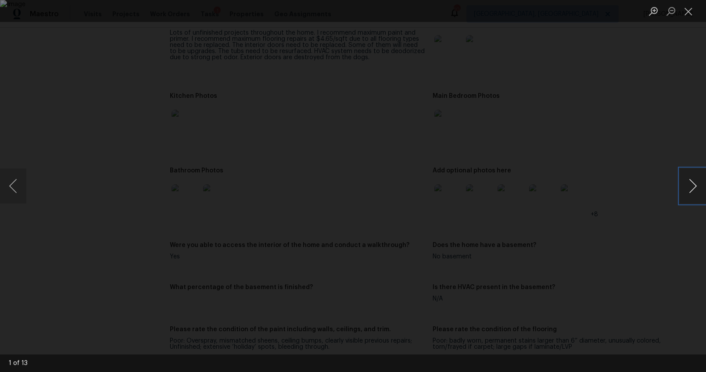
click at [690, 186] on button "Next image" at bounding box center [692, 185] width 26 height 35
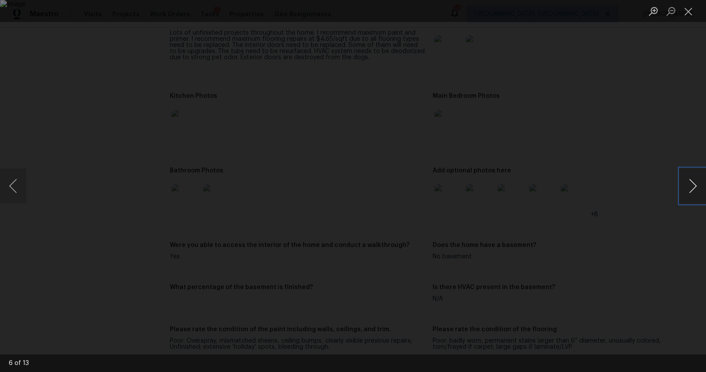
click at [689, 185] on button "Next image" at bounding box center [692, 185] width 26 height 35
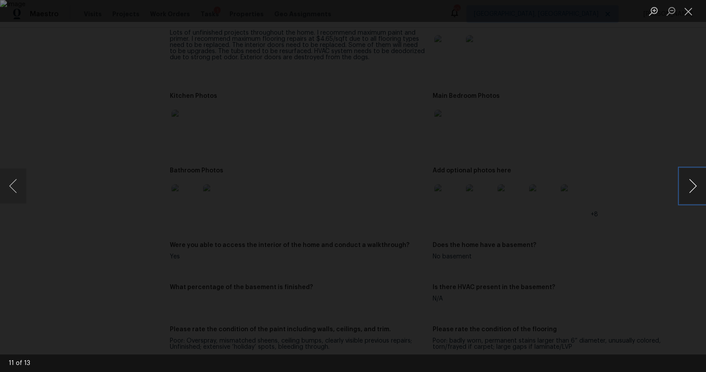
click at [689, 185] on button "Next image" at bounding box center [692, 185] width 26 height 35
click at [643, 253] on div "Lightbox" at bounding box center [353, 186] width 706 height 372
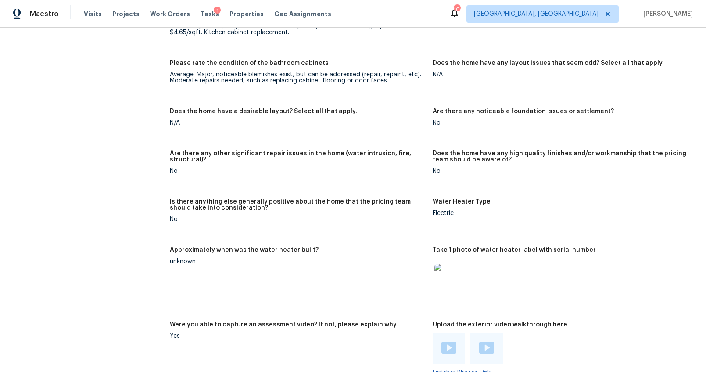
scroll to position [1687, 0]
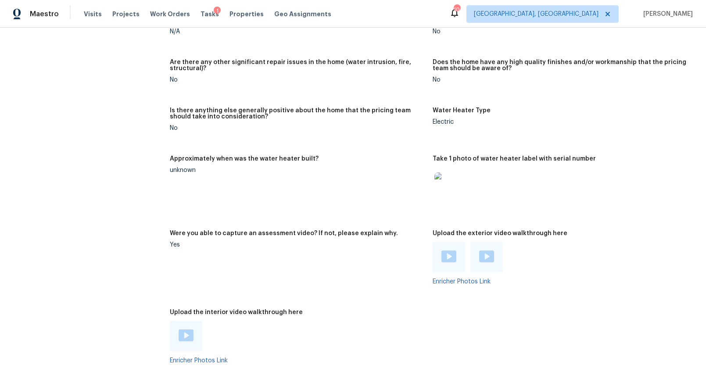
click at [446, 253] on img at bounding box center [448, 256] width 15 height 12
click at [484, 253] on img at bounding box center [486, 256] width 15 height 12
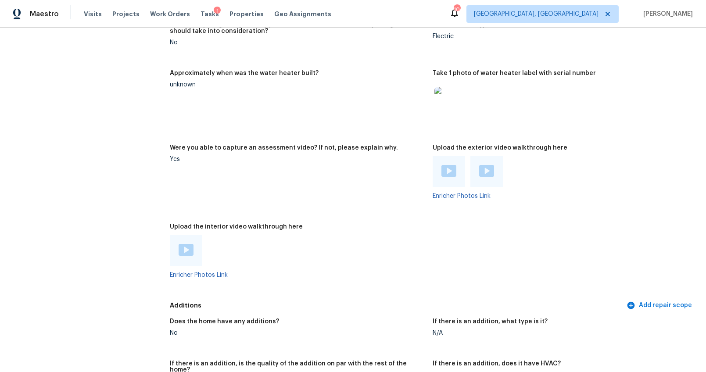
scroll to position [1818, 0]
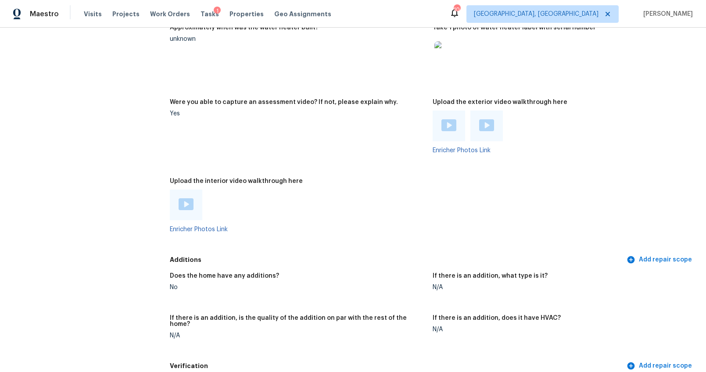
click at [178, 200] on img at bounding box center [185, 204] width 15 height 12
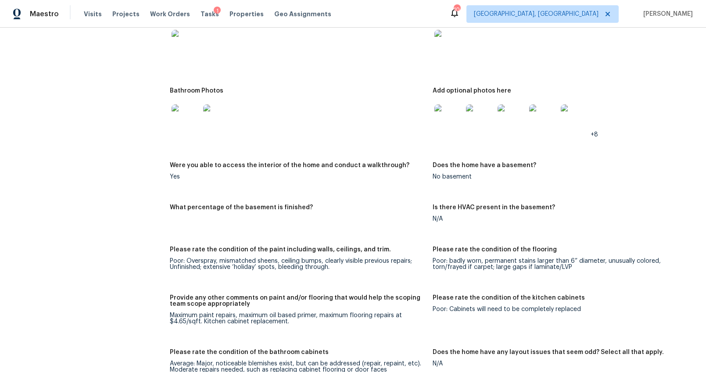
scroll to position [1310, 0]
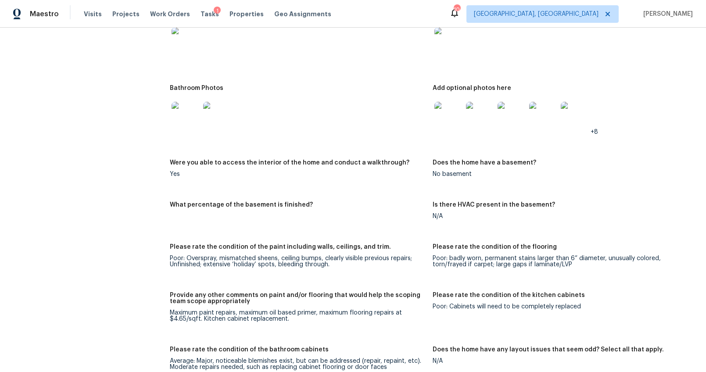
click at [185, 114] on img at bounding box center [185, 116] width 28 height 28
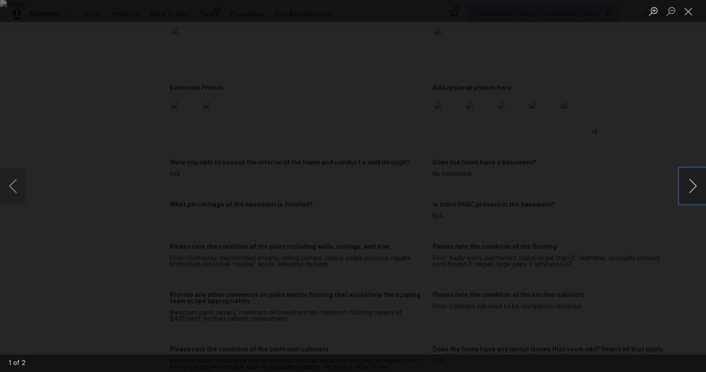
click at [688, 189] on button "Next image" at bounding box center [692, 185] width 26 height 35
click at [647, 232] on div "Lightbox" at bounding box center [353, 186] width 706 height 372
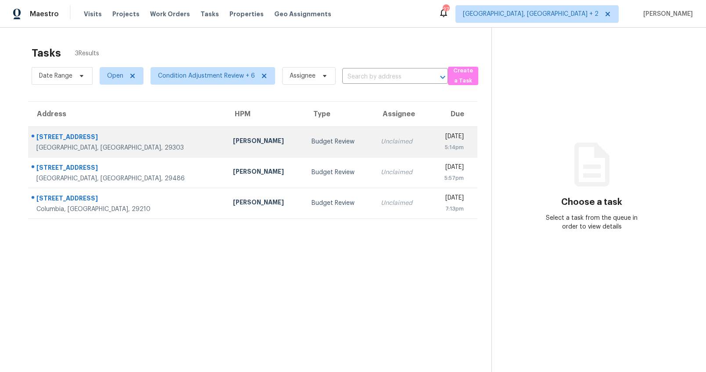
click at [233, 145] on div "[PERSON_NAME]" at bounding box center [265, 141] width 64 height 11
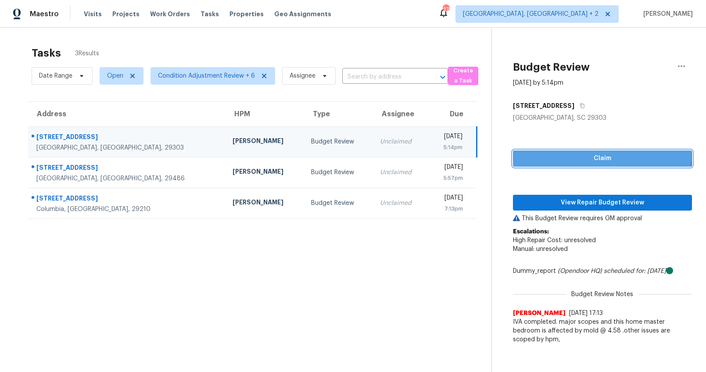
click at [590, 155] on span "Claim" at bounding box center [602, 158] width 165 height 11
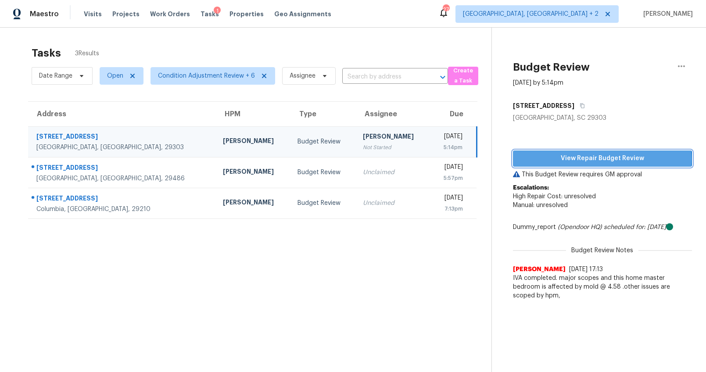
click at [595, 160] on span "View Repair Budget Review" at bounding box center [602, 158] width 165 height 11
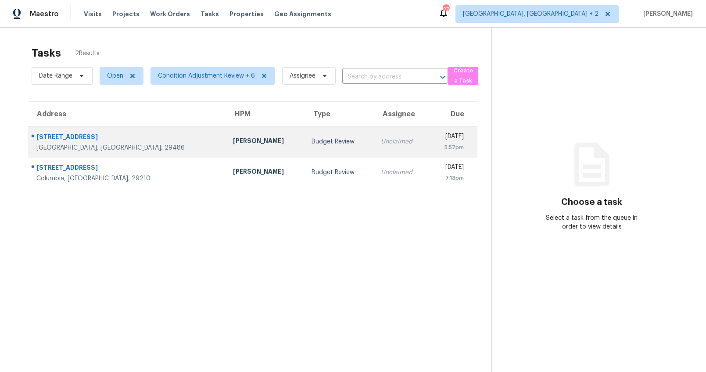
click at [130, 149] on div "[GEOGRAPHIC_DATA], [GEOGRAPHIC_DATA], 29486" at bounding box center [127, 147] width 182 height 9
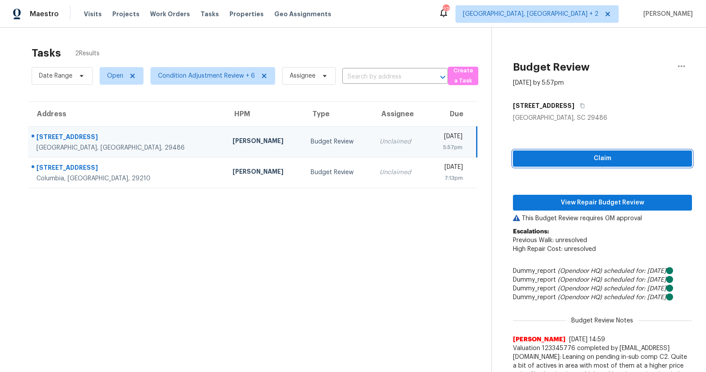
click at [531, 157] on span "Claim" at bounding box center [602, 158] width 165 height 11
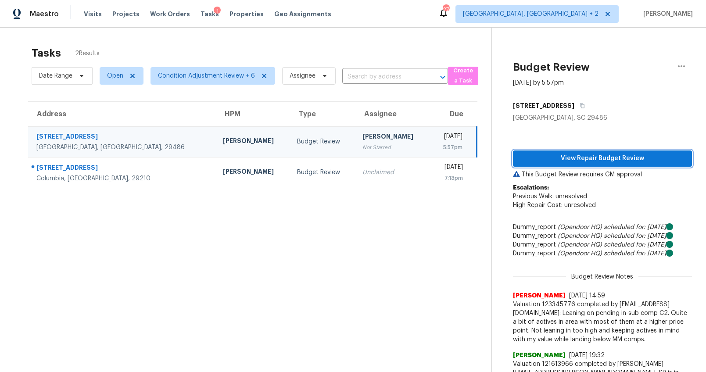
click at [575, 158] on span "View Repair Budget Review" at bounding box center [602, 158] width 165 height 11
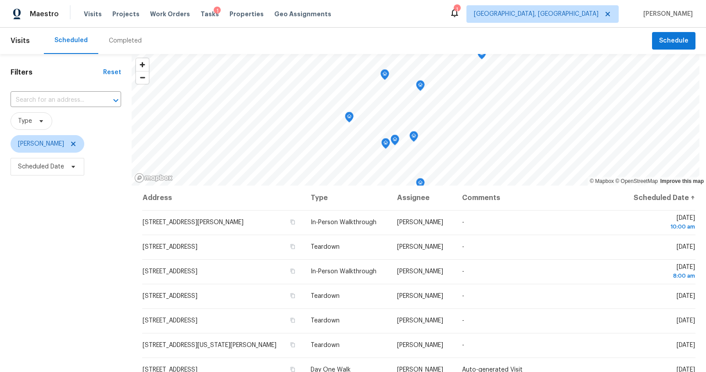
click at [131, 42] on div "Completed" at bounding box center [125, 40] width 33 height 9
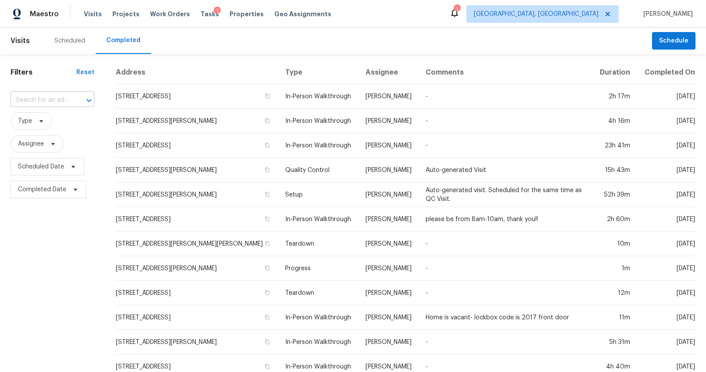
click at [59, 101] on input "text" at bounding box center [40, 100] width 59 height 14
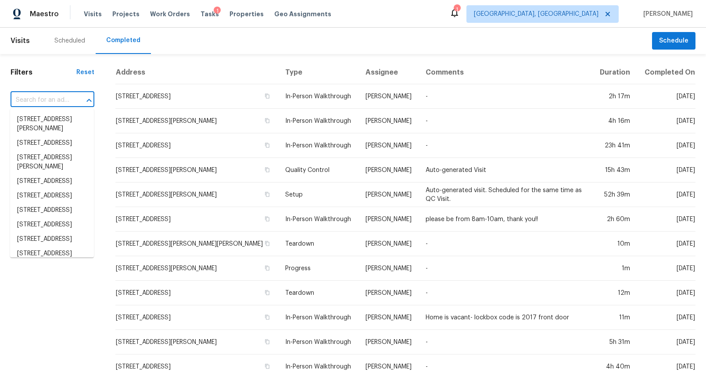
paste input "329 Ripple Park Dr, Summerville, SC 29486"
type input "329 Ripple Park Dr, Summerville, SC 29486"
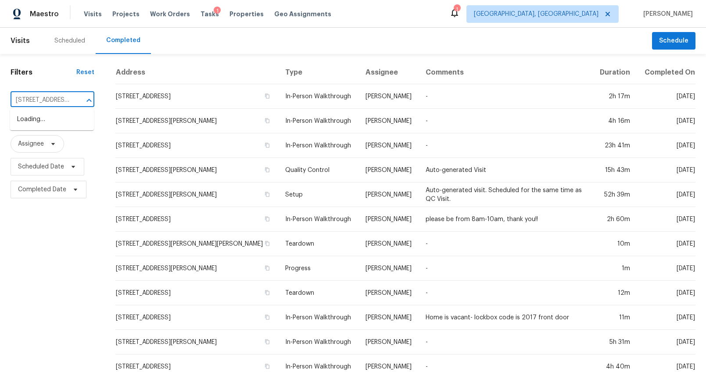
scroll to position [0, 69]
click at [48, 123] on li "329 Ripple Park Dr, Summerville, SC 29486" at bounding box center [52, 119] width 84 height 14
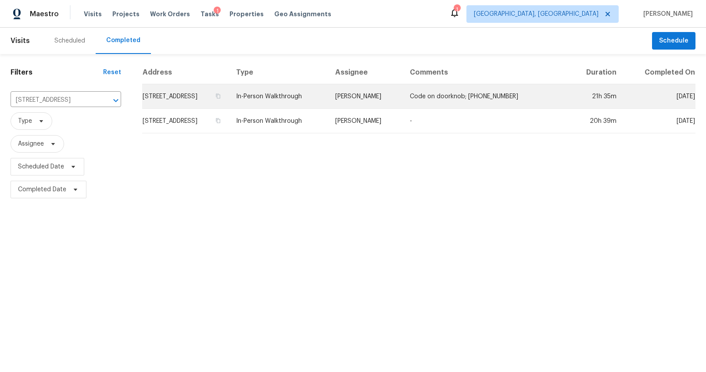
click at [170, 99] on td "329 Ripple Park Dr, Summerville, SC 29486" at bounding box center [185, 96] width 87 height 25
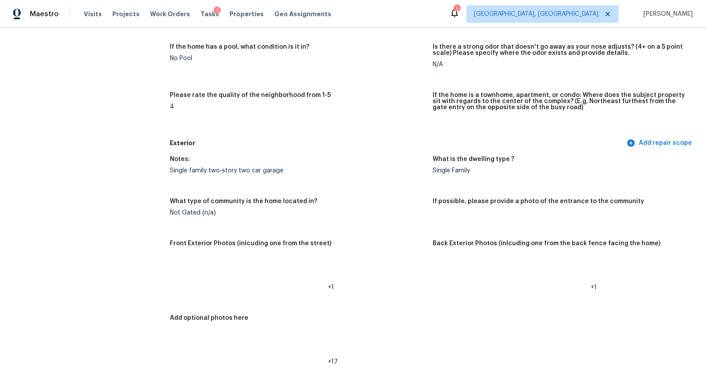
scroll to position [275, 0]
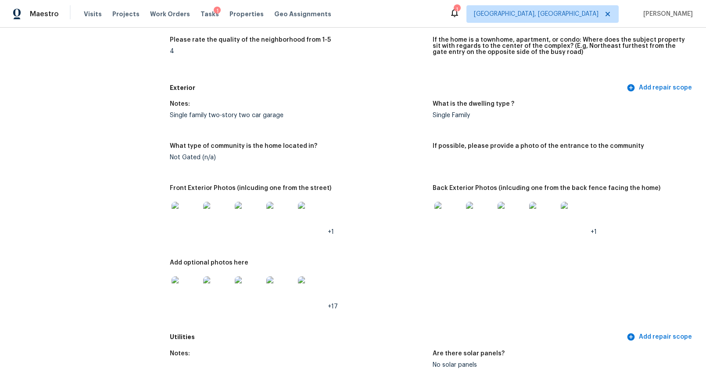
click at [183, 220] on img at bounding box center [185, 216] width 28 height 28
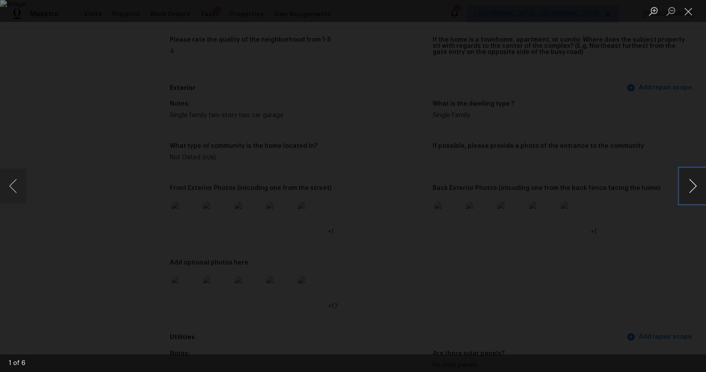
click at [692, 185] on button "Next image" at bounding box center [692, 185] width 26 height 35
click at [646, 226] on div "Lightbox" at bounding box center [353, 186] width 706 height 372
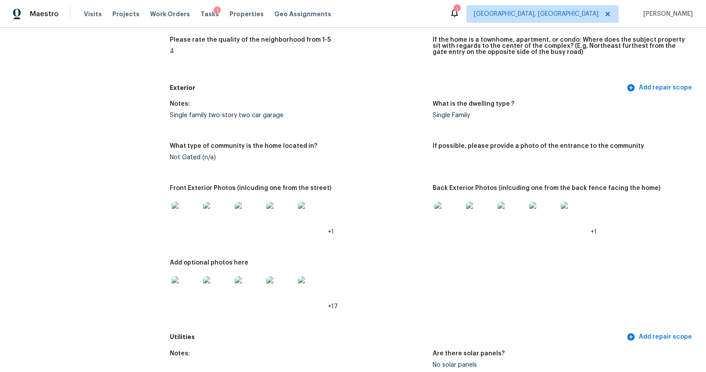
click at [444, 218] on img at bounding box center [448, 216] width 28 height 28
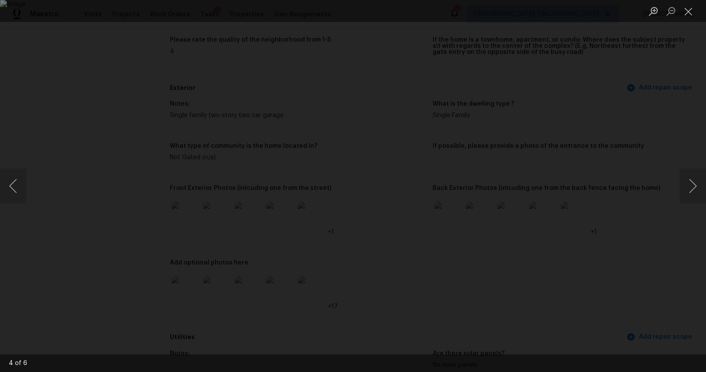
click at [641, 207] on div "Lightbox" at bounding box center [353, 186] width 706 height 372
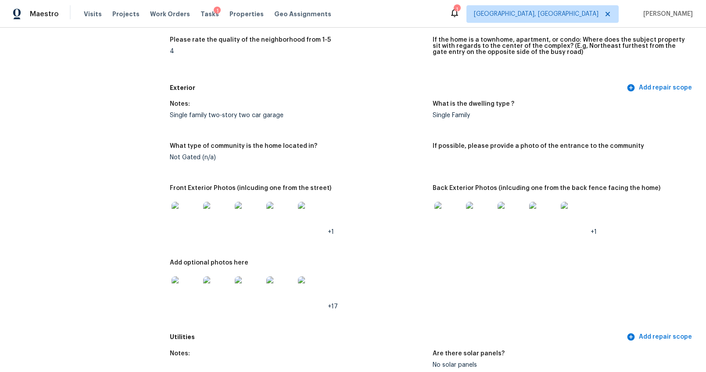
click at [440, 214] on img at bounding box center [448, 216] width 28 height 28
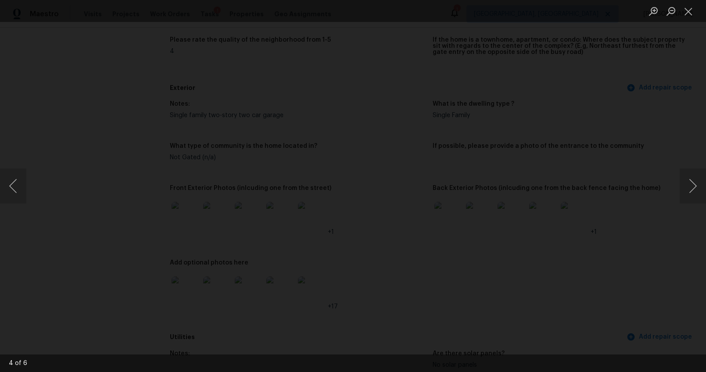
click at [618, 276] on div "Lightbox" at bounding box center [353, 186] width 706 height 372
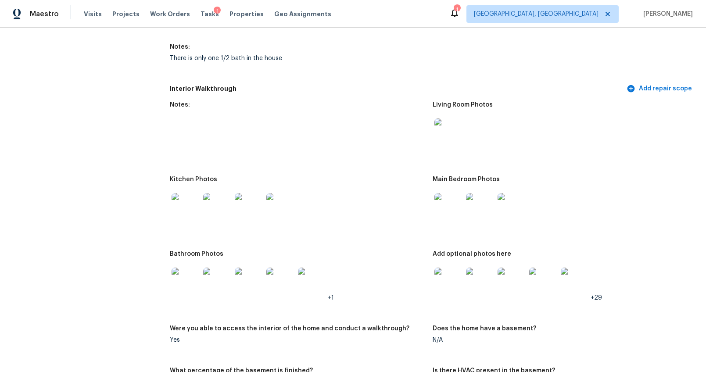
scroll to position [1037, 0]
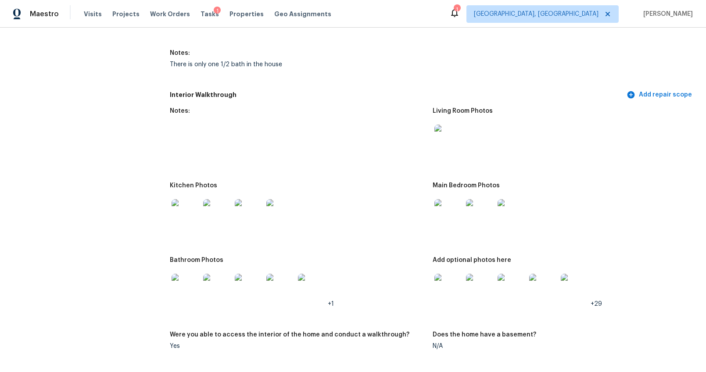
click at [194, 215] on img at bounding box center [185, 213] width 28 height 28
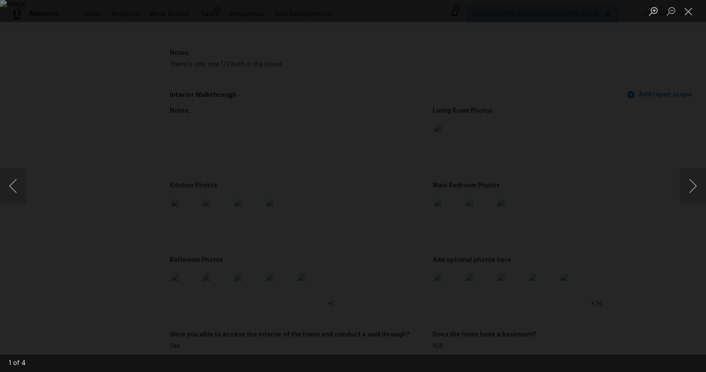
click at [642, 225] on div "Lightbox" at bounding box center [353, 186] width 706 height 372
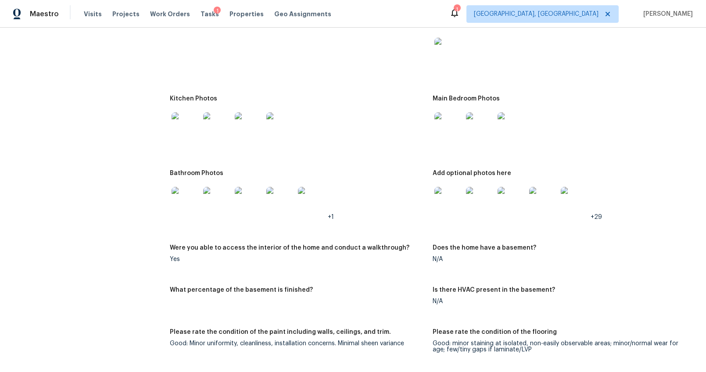
scroll to position [1123, 0]
click at [183, 202] on img at bounding box center [185, 202] width 28 height 28
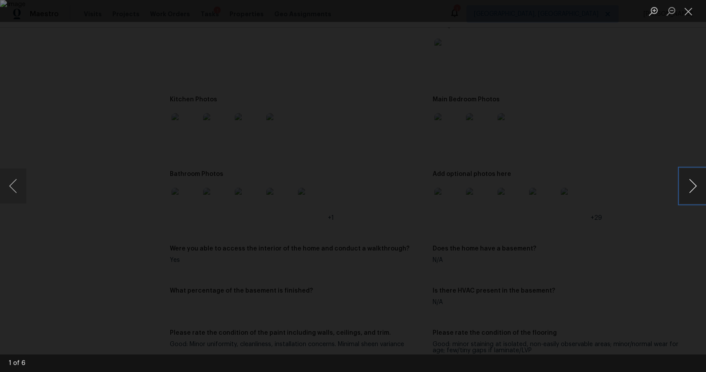
click at [694, 184] on button "Next image" at bounding box center [692, 185] width 26 height 35
click at [608, 232] on div "Lightbox" at bounding box center [353, 186] width 706 height 372
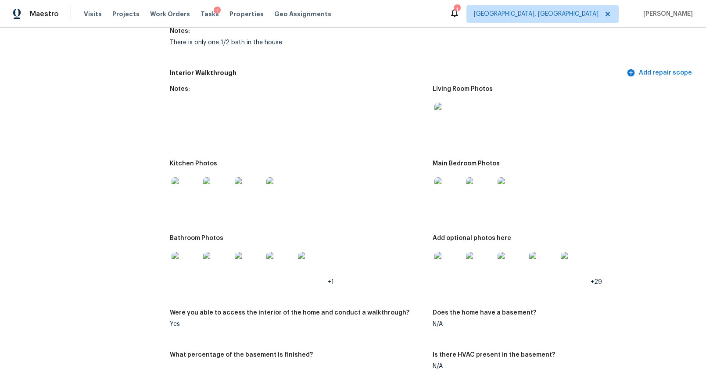
scroll to position [1069, 0]
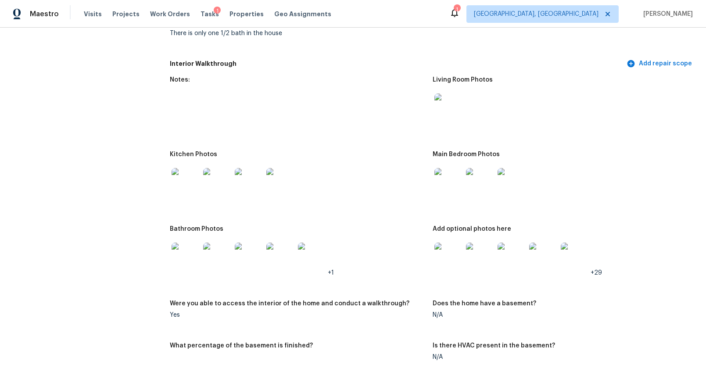
click at [178, 190] on img at bounding box center [185, 182] width 28 height 28
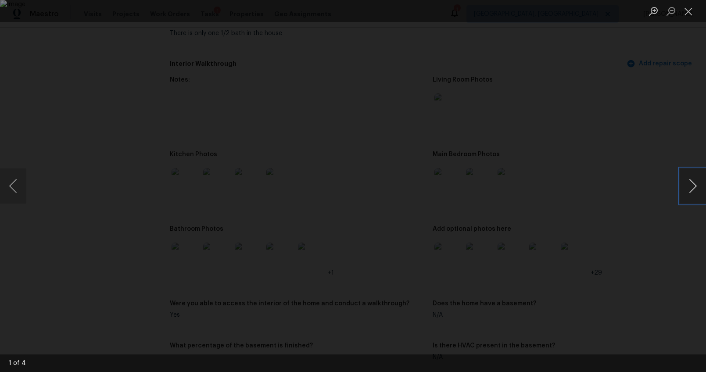
click at [699, 188] on button "Next image" at bounding box center [692, 185] width 26 height 35
click at [648, 241] on div "Lightbox" at bounding box center [353, 186] width 706 height 372
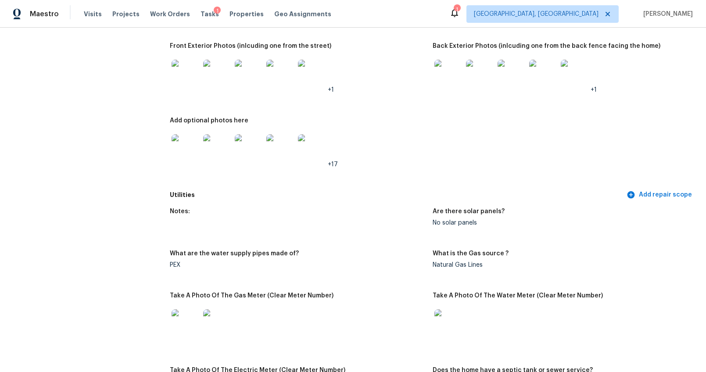
scroll to position [0, 0]
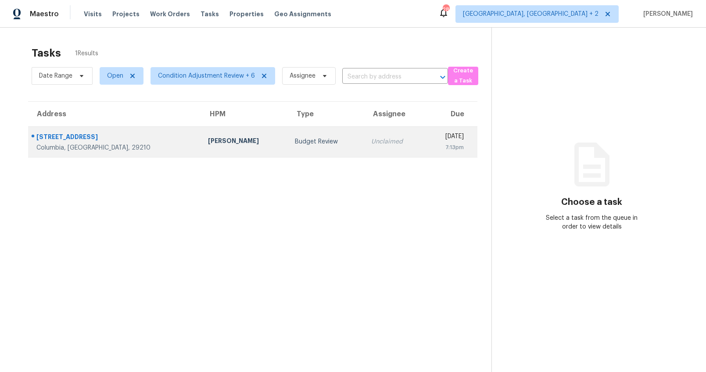
click at [134, 139] on div "[STREET_ADDRESS]" at bounding box center [114, 137] width 157 height 11
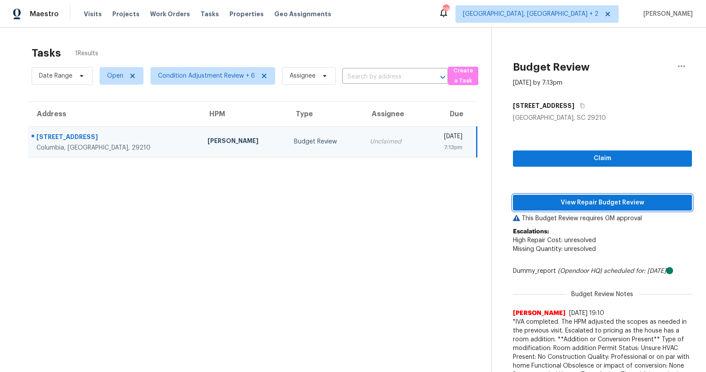
click at [616, 206] on span "View Repair Budget Review" at bounding box center [602, 202] width 165 height 11
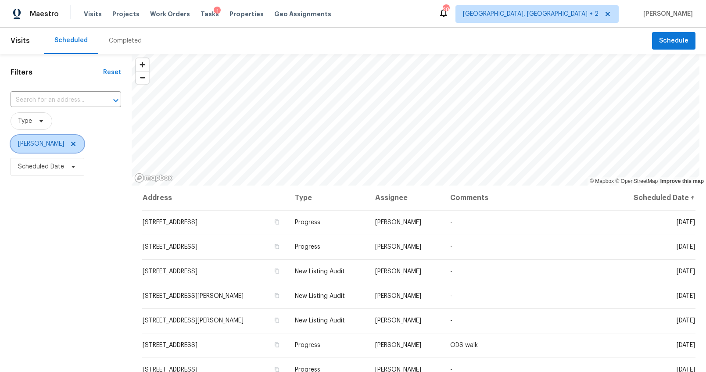
click at [70, 144] on icon at bounding box center [73, 143] width 7 height 7
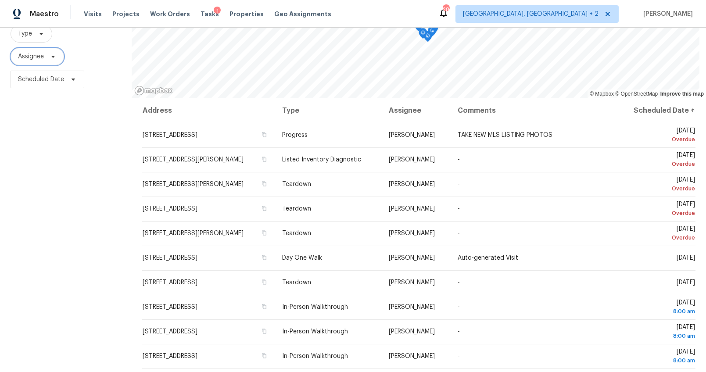
scroll to position [77, 0]
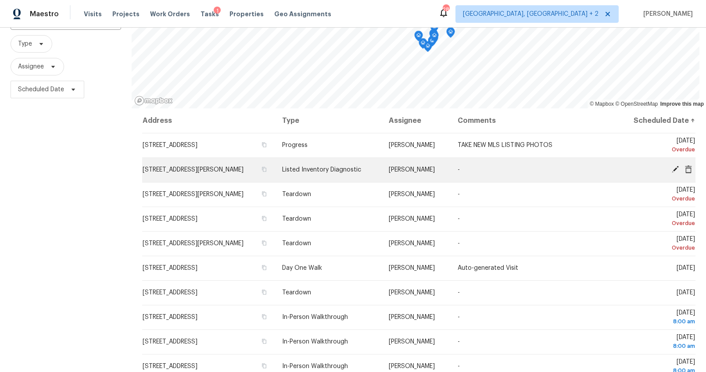
click at [684, 168] on icon at bounding box center [687, 169] width 7 height 8
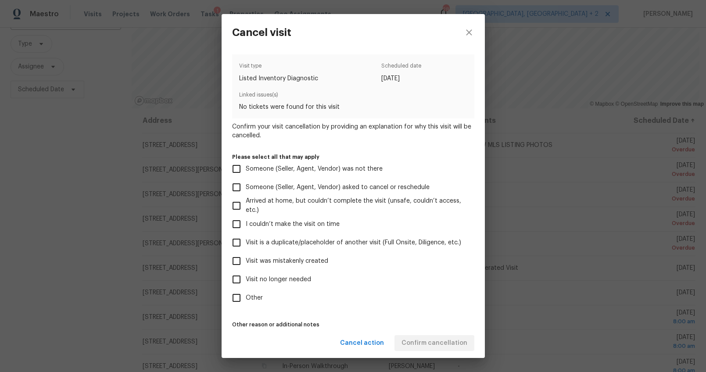
click at [255, 275] on span "Visit no longer needed" at bounding box center [278, 279] width 65 height 9
click at [246, 275] on input "Visit no longer needed" at bounding box center [236, 279] width 18 height 18
checkbox input "true"
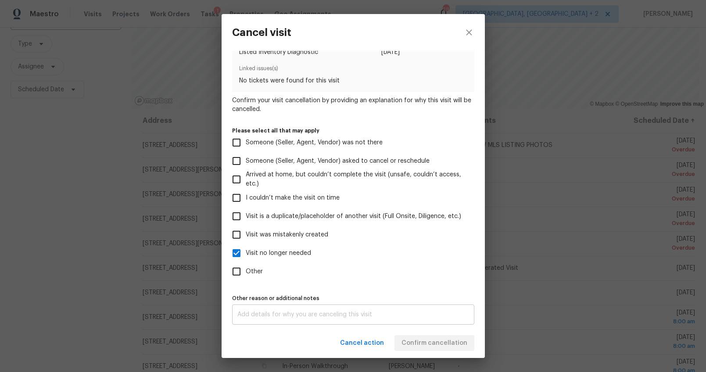
click at [321, 310] on div "x Other reason or additional notes" at bounding box center [353, 314] width 242 height 20
type textarea "0"
type textarea "."
click at [310, 335] on div "Cancel action Confirm cancellation" at bounding box center [352, 343] width 263 height 30
click at [405, 340] on span "Confirm cancellation" at bounding box center [434, 343] width 66 height 11
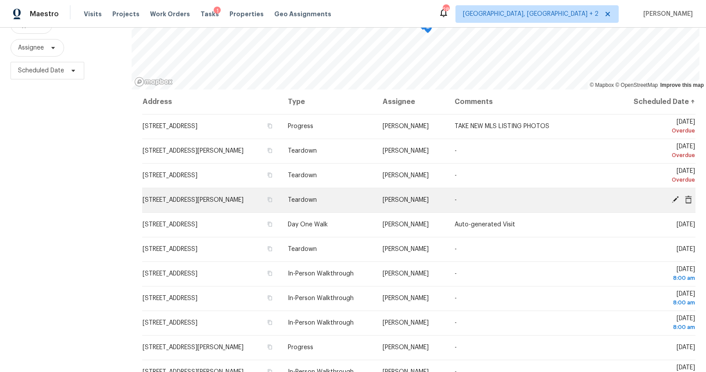
scroll to position [0, 0]
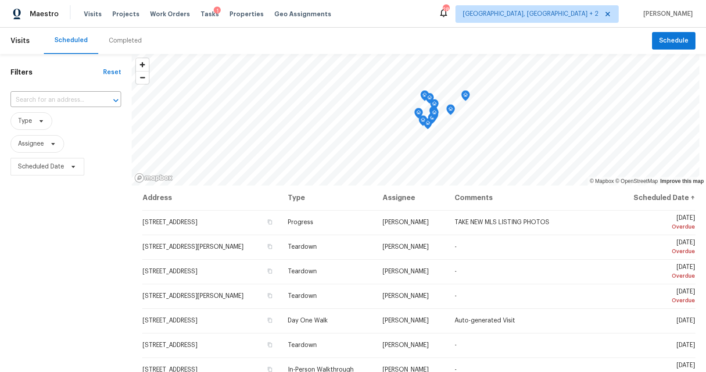
click at [119, 9] on div "Visits Projects Work Orders Tasks 1 Properties Geo Assignments" at bounding box center [213, 14] width 258 height 18
click at [120, 12] on span "Projects" at bounding box center [125, 14] width 27 height 9
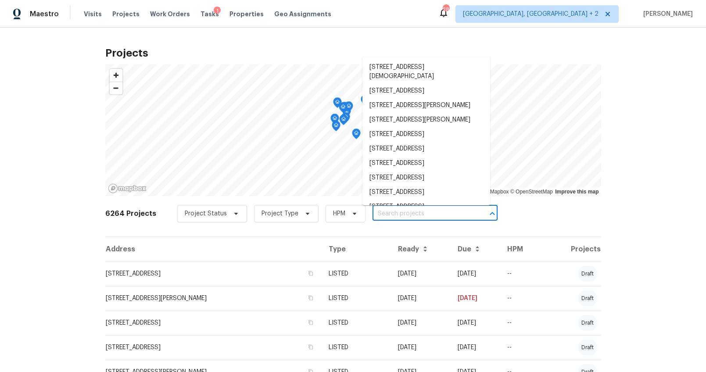
click at [417, 212] on input "text" at bounding box center [422, 214] width 100 height 14
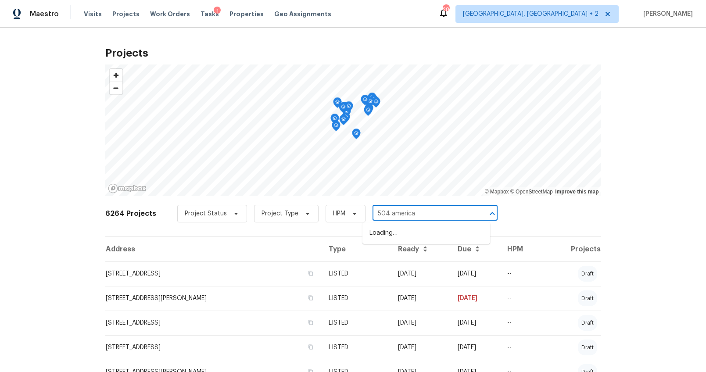
type input "504 american"
click at [421, 240] on li "[STREET_ADDRESS]" at bounding box center [426, 233] width 128 height 14
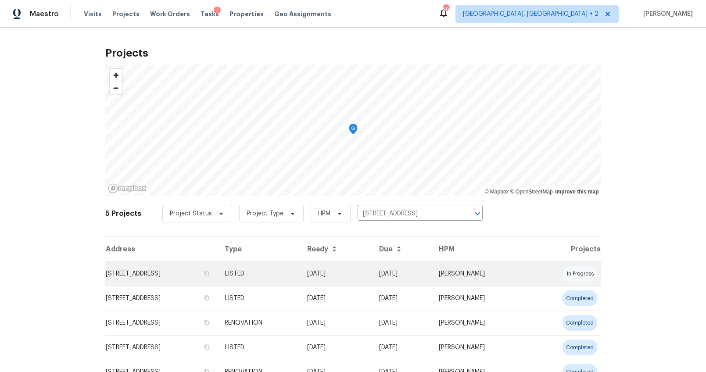
click at [107, 280] on td "[STREET_ADDRESS]" at bounding box center [161, 273] width 112 height 25
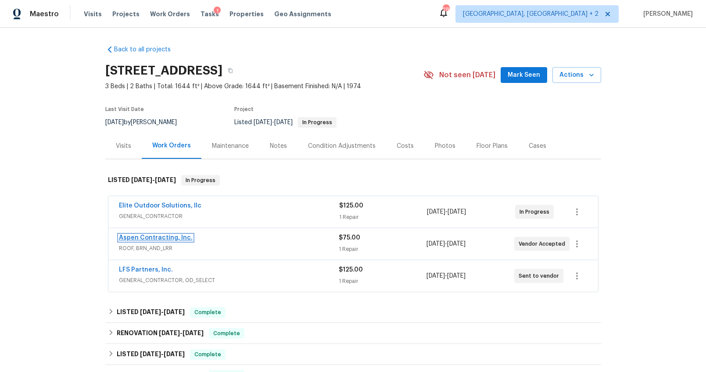
click at [153, 235] on link "Aspen Contracting, Inc." at bounding box center [156, 238] width 74 height 6
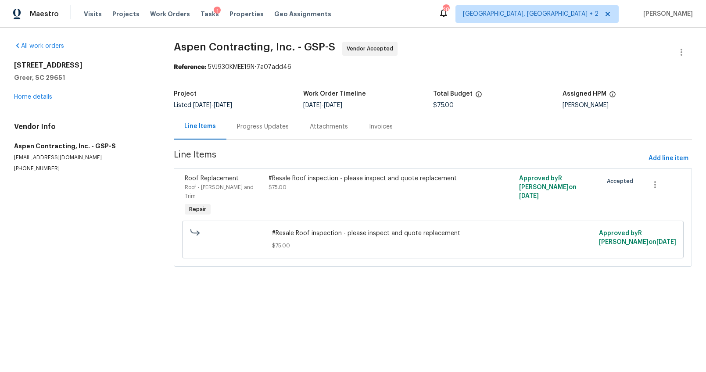
click at [255, 132] on div "Progress Updates" at bounding box center [262, 127] width 73 height 26
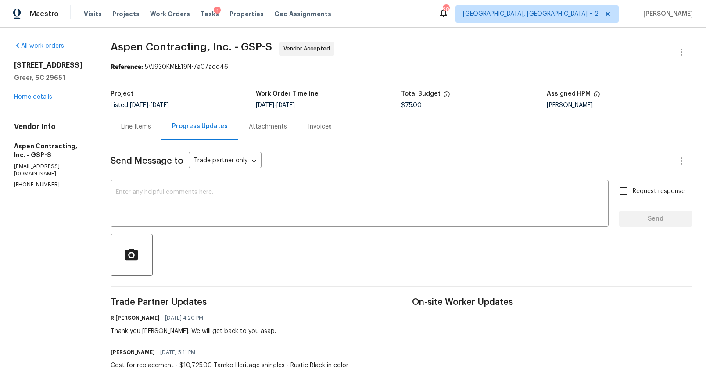
scroll to position [3, 0]
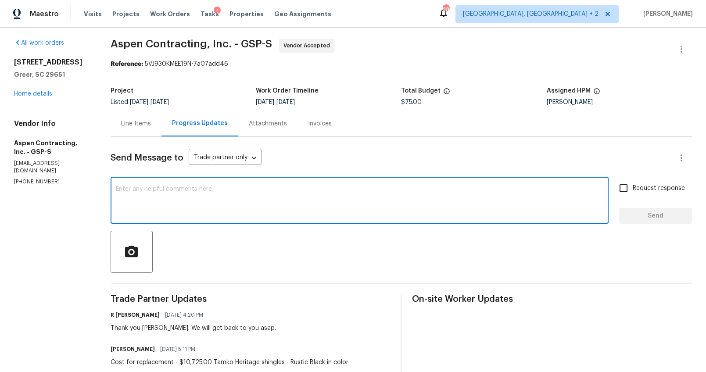
click at [204, 199] on textarea at bounding box center [359, 201] width 487 height 31
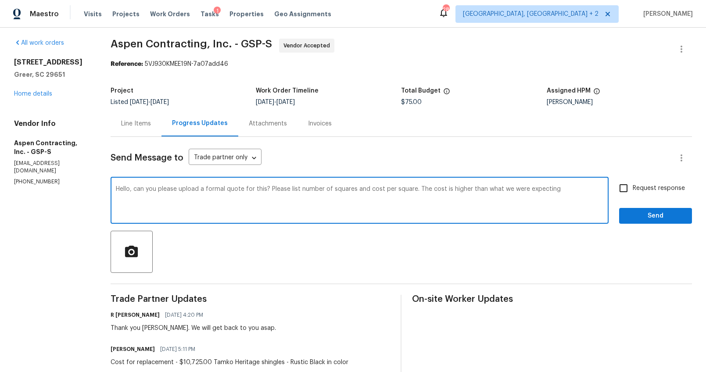
type textarea "Hello, can you please upload a formal quote for this? Please list number of squ…"
click at [668, 188] on span "Request response" at bounding box center [658, 188] width 52 height 9
click at [632, 188] on input "Request response" at bounding box center [623, 188] width 18 height 18
checkbox input "true"
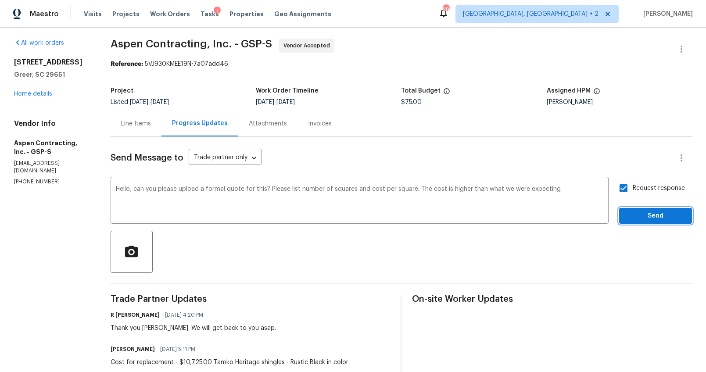
click at [654, 209] on button "Send" at bounding box center [655, 216] width 73 height 16
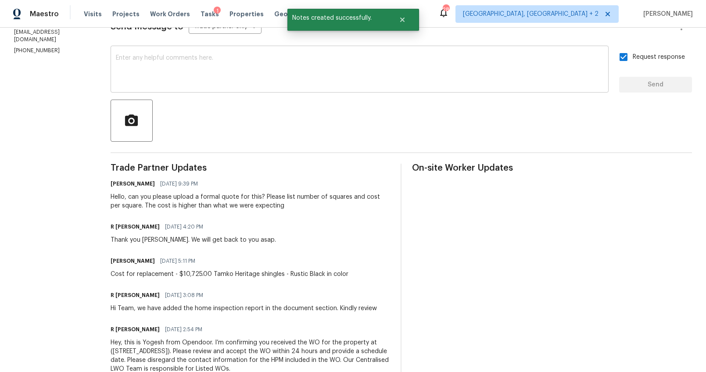
scroll to position [150, 0]
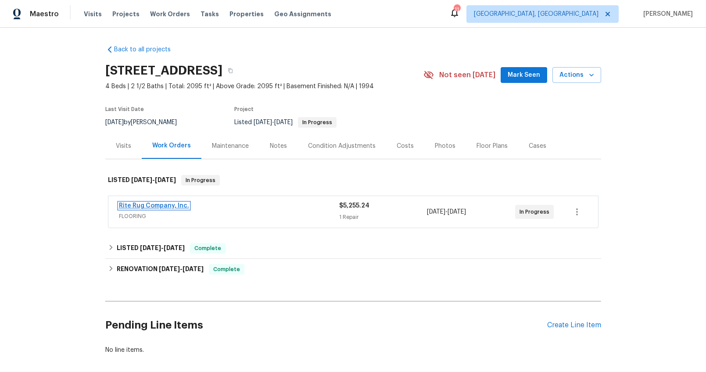
click at [164, 205] on link "Rite Rug Company, Inc." at bounding box center [154, 206] width 70 height 6
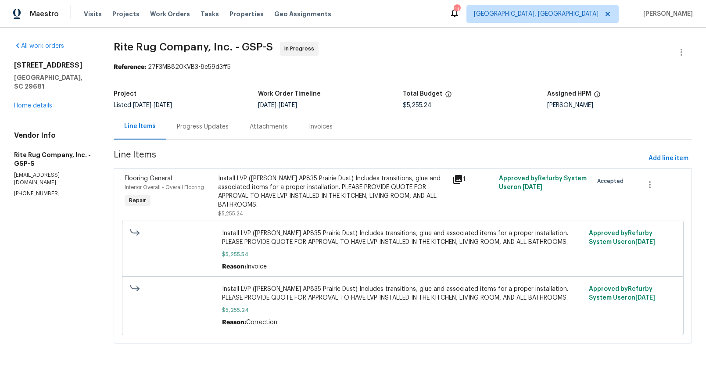
click at [215, 130] on div "Progress Updates" at bounding box center [203, 126] width 52 height 9
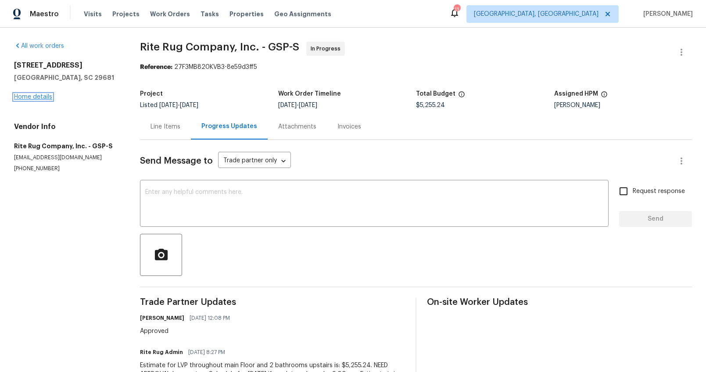
click at [29, 100] on link "Home details" at bounding box center [33, 97] width 38 height 6
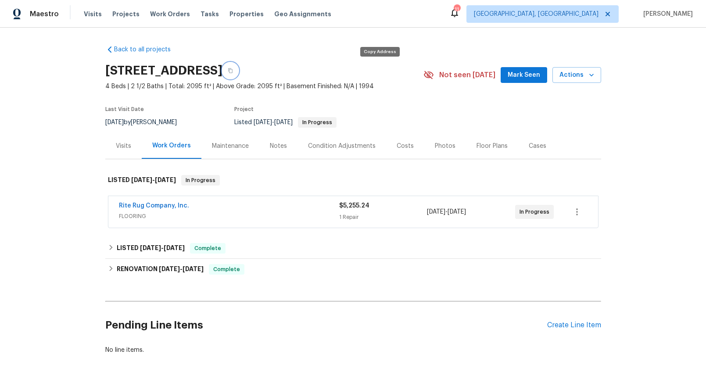
click at [233, 70] on icon "button" at bounding box center [230, 70] width 5 height 5
click at [269, 211] on div "Rite Rug Company, Inc." at bounding box center [229, 206] width 220 height 11
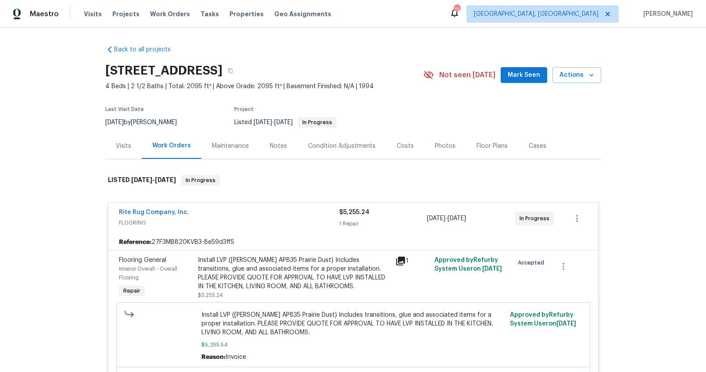
click at [395, 151] on div "Costs" at bounding box center [405, 146] width 38 height 26
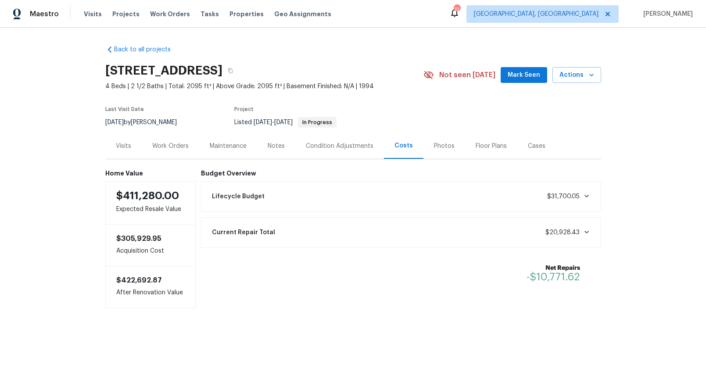
click at [151, 156] on div "Work Orders" at bounding box center [170, 146] width 57 height 26
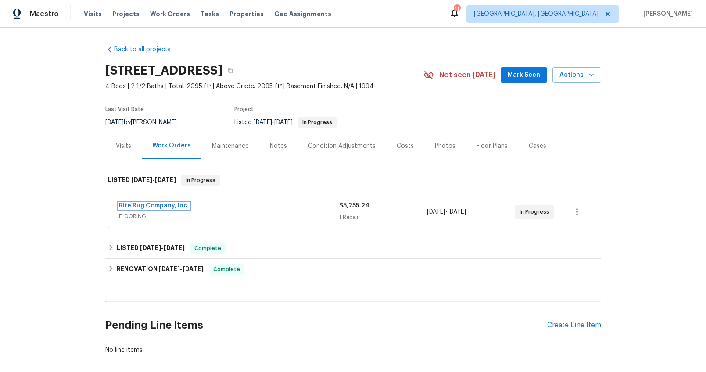
click at [153, 205] on link "Rite Rug Company, Inc." at bounding box center [154, 206] width 70 height 6
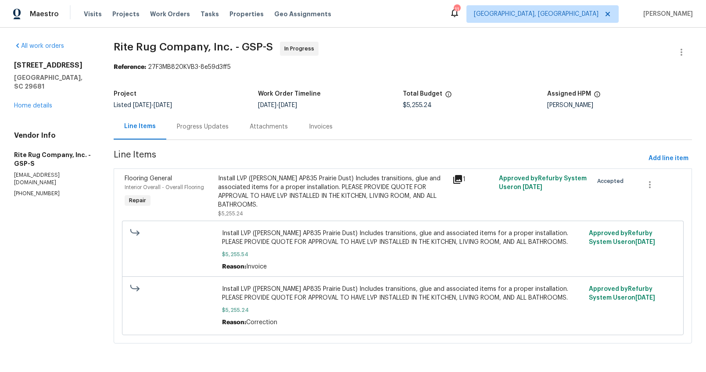
click at [210, 135] on div "Progress Updates" at bounding box center [202, 127] width 73 height 26
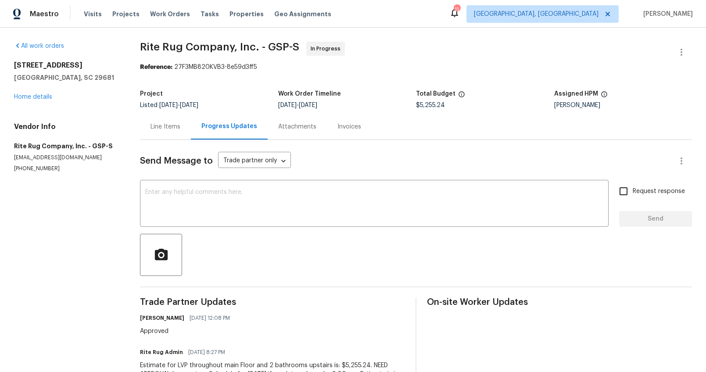
scroll to position [47, 0]
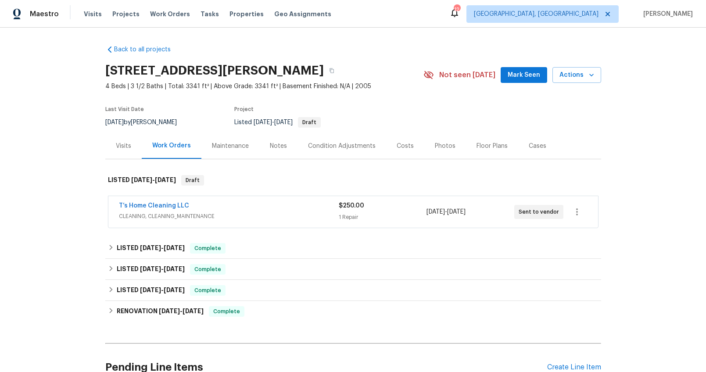
click at [246, 214] on span "CLEANING, CLEANING_MAINTENANCE" at bounding box center [229, 216] width 220 height 9
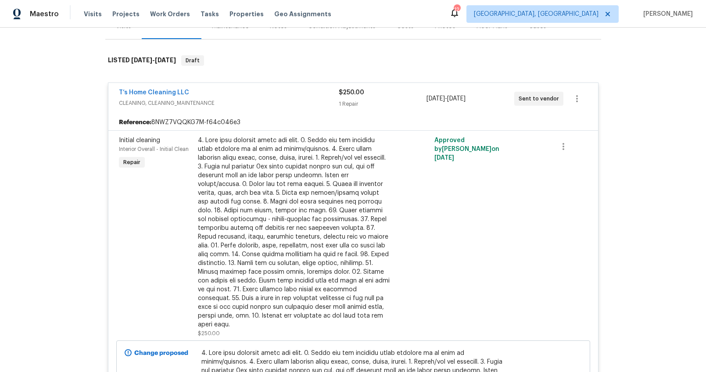
scroll to position [87, 0]
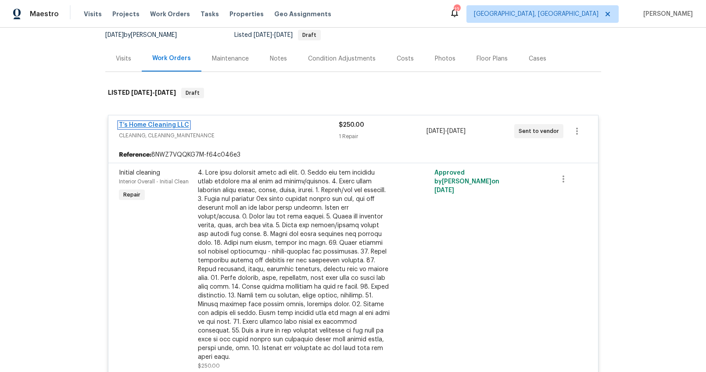
click at [160, 123] on link "T’s Home Cleaning LLC" at bounding box center [154, 125] width 70 height 6
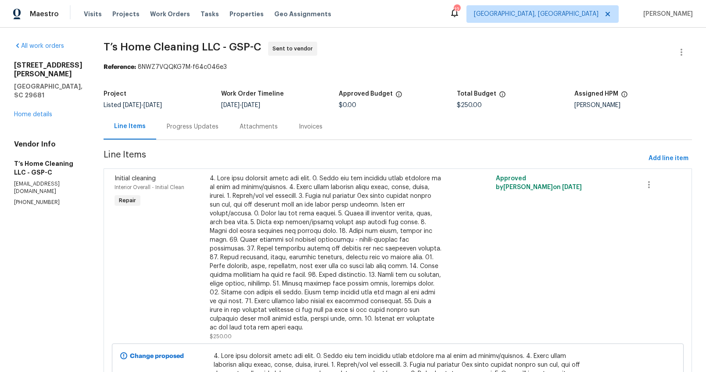
click at [190, 128] on div "Progress Updates" at bounding box center [193, 126] width 52 height 9
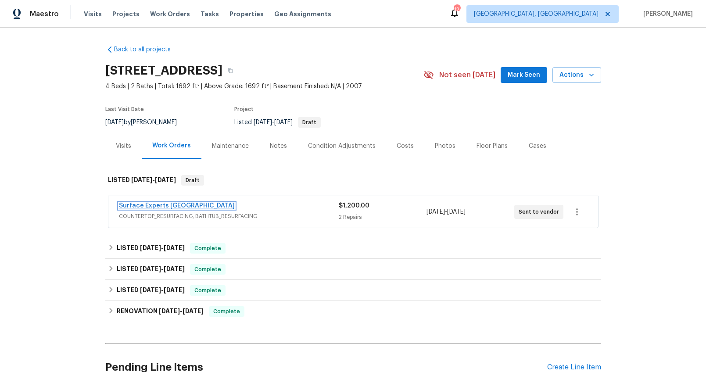
click at [172, 203] on link "Surface Experts [GEOGRAPHIC_DATA]" at bounding box center [177, 206] width 116 height 6
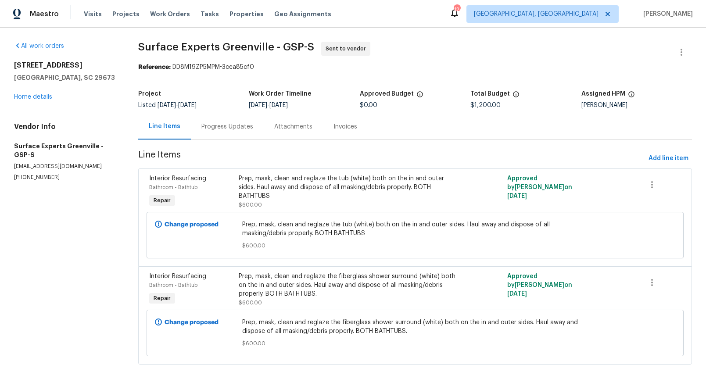
click at [237, 118] on div "Progress Updates" at bounding box center [227, 127] width 73 height 26
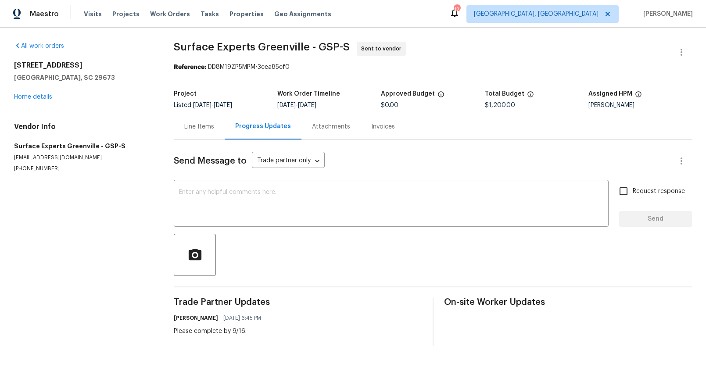
click at [203, 123] on div "Line Items" at bounding box center [199, 126] width 30 height 9
